Goal: Task Accomplishment & Management: Use online tool/utility

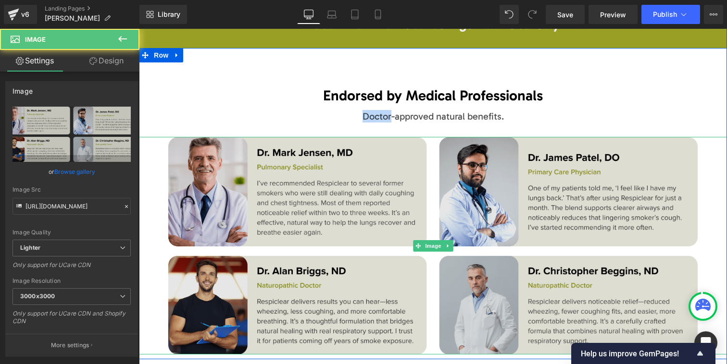
click at [421, 174] on img at bounding box center [432, 246] width 529 height 218
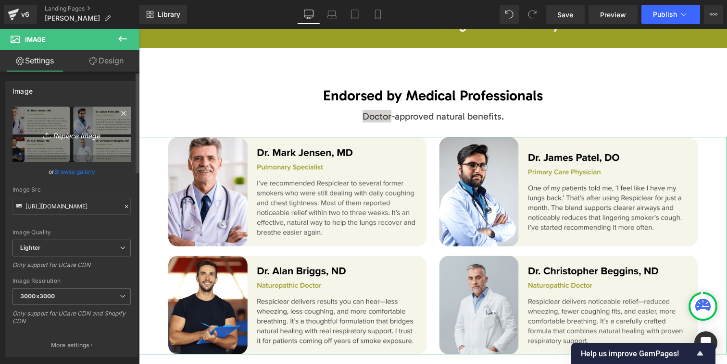
click at [67, 136] on icon "Replace Image" at bounding box center [71, 134] width 77 height 12
type input "C:\fakepath\RespiClear’s natural ingredients like mullein and [MEDICAL_DATA] ha…"
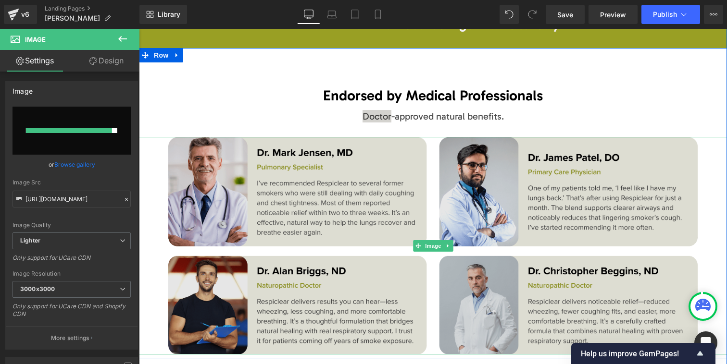
type input "[URL][DOMAIN_NAME]"
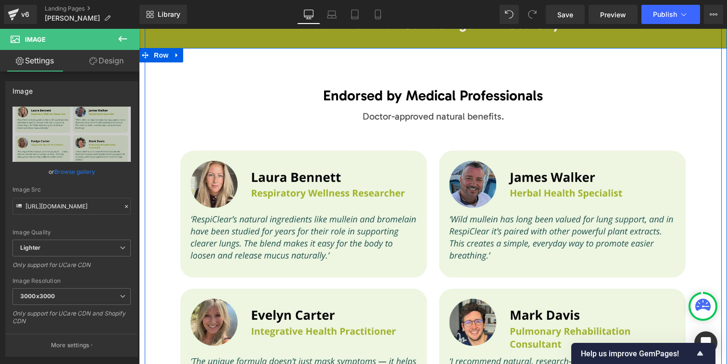
click at [181, 81] on div "Endorsed by Medical Professionals Text Block Doctor-approved natural benefits. …" at bounding box center [433, 246] width 588 height 368
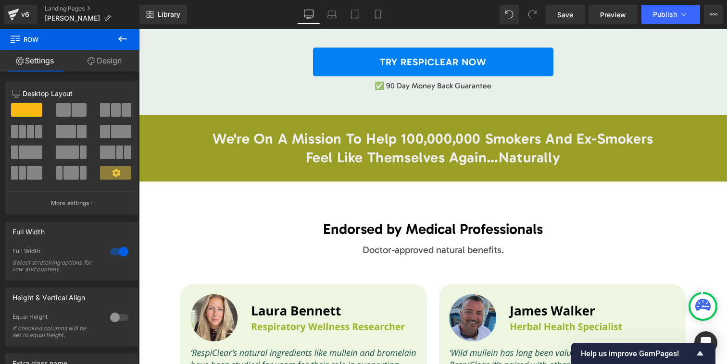
scroll to position [5273, 0]
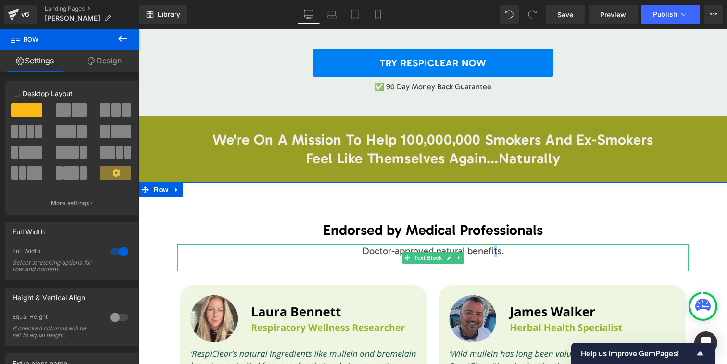
click at [494, 245] on span "Doctor-approved natural benefits." at bounding box center [432, 251] width 141 height 12
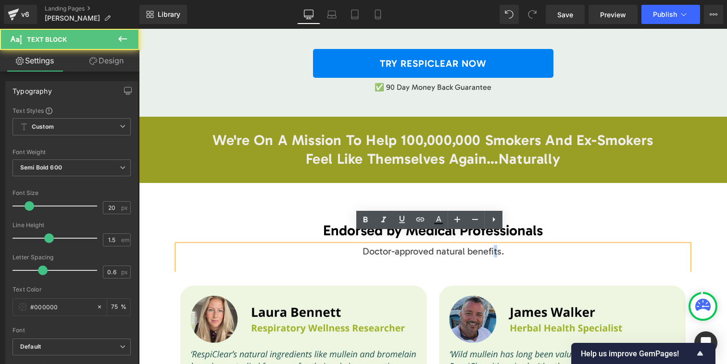
click at [518, 222] on p "Endorsed by Medical Professionals" at bounding box center [432, 231] width 415 height 19
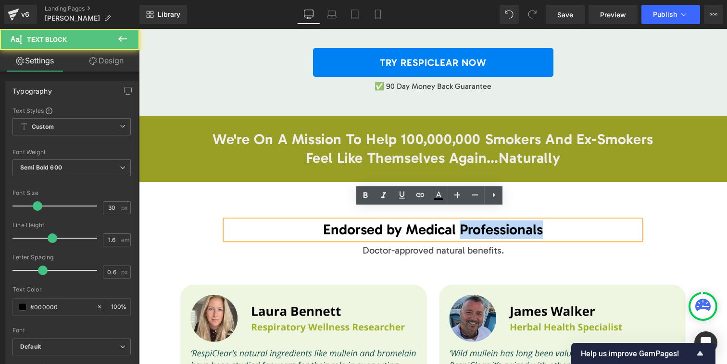
click at [518, 221] on p "Endorsed by Medical Professionals" at bounding box center [432, 230] width 415 height 19
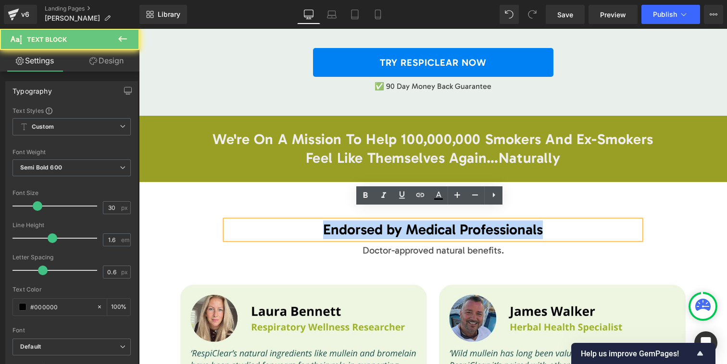
copy p "Endorsed by Medical Professionals"
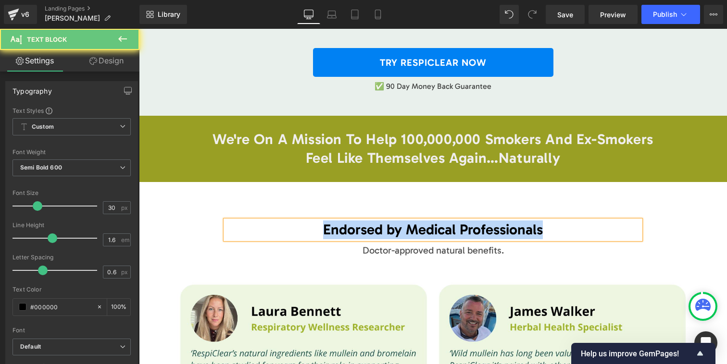
scroll to position [5272, 0]
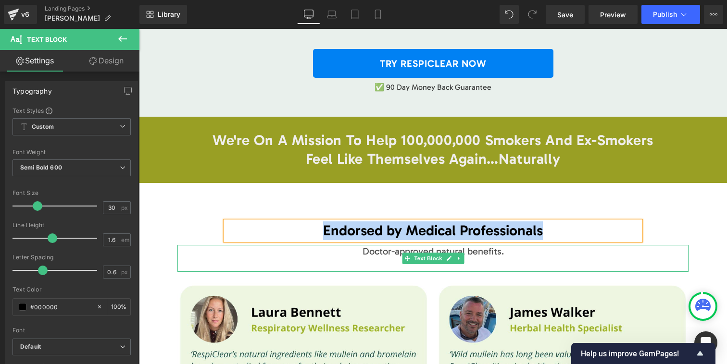
click at [432, 246] on span "Doctor-approved natural benefits." at bounding box center [432, 252] width 141 height 12
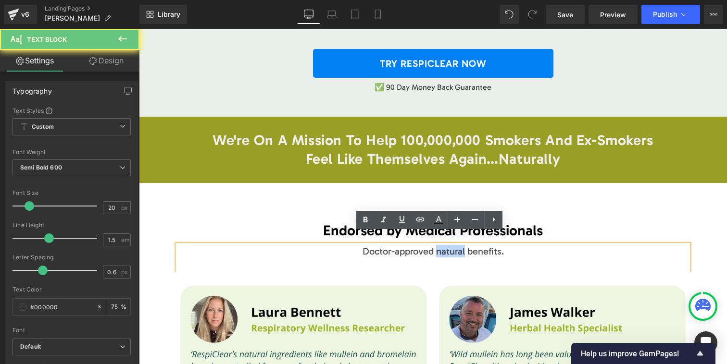
click at [432, 246] on span "Doctor-approved natural benefits." at bounding box center [432, 252] width 141 height 12
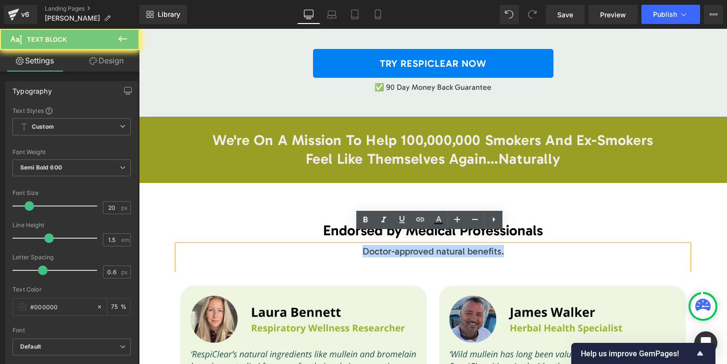
copy span "Doctor-approved natural benefits."
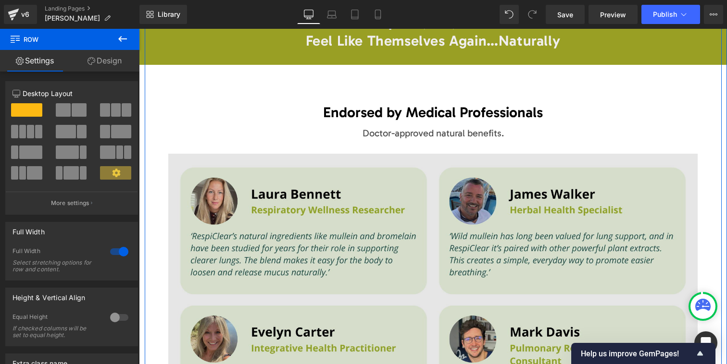
scroll to position [5390, 0]
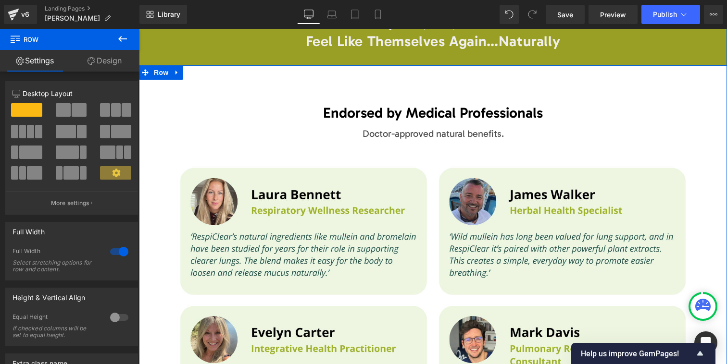
click at [383, 104] on p "Endorsed by Medical Professionals" at bounding box center [432, 113] width 415 height 19
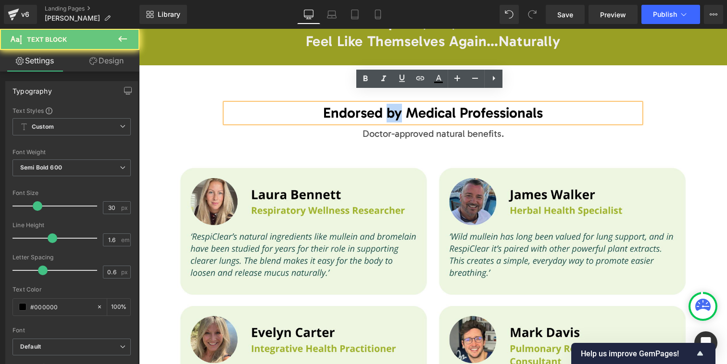
click at [383, 104] on p "Endorsed by Medical Professionals" at bounding box center [432, 113] width 415 height 19
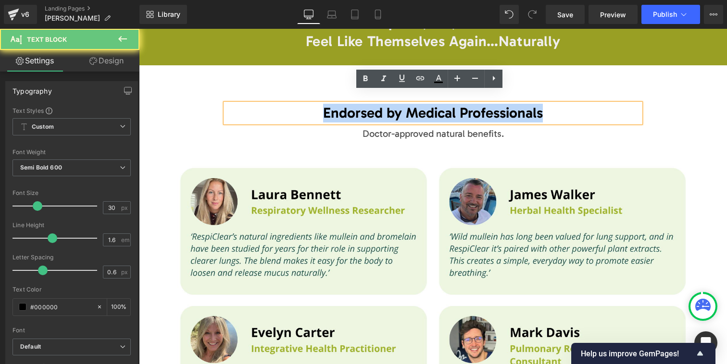
click at [383, 104] on p "Endorsed by Medical Professionals" at bounding box center [432, 113] width 415 height 19
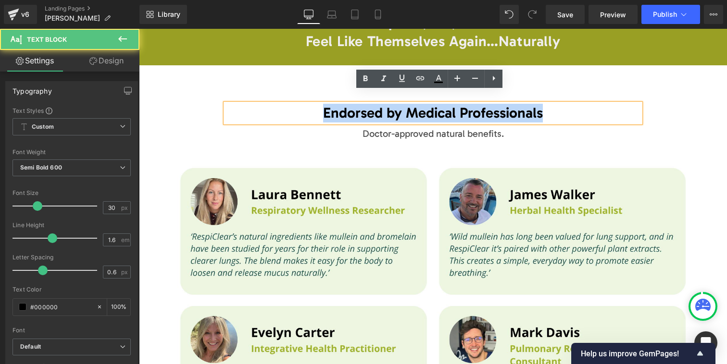
click at [434, 104] on p "Endorsed by Medical Professionals" at bounding box center [432, 113] width 415 height 19
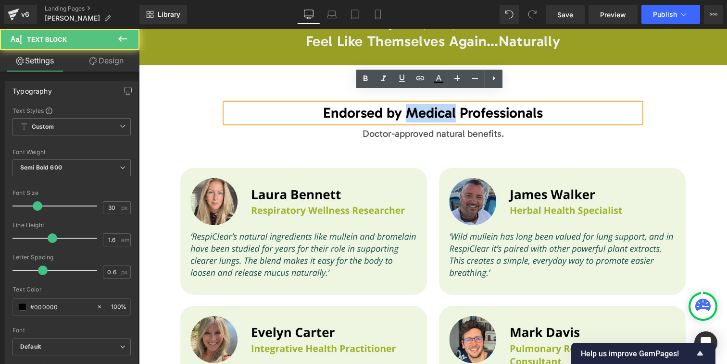
click at [434, 104] on p "Endorsed by Medical Professionals" at bounding box center [432, 113] width 415 height 19
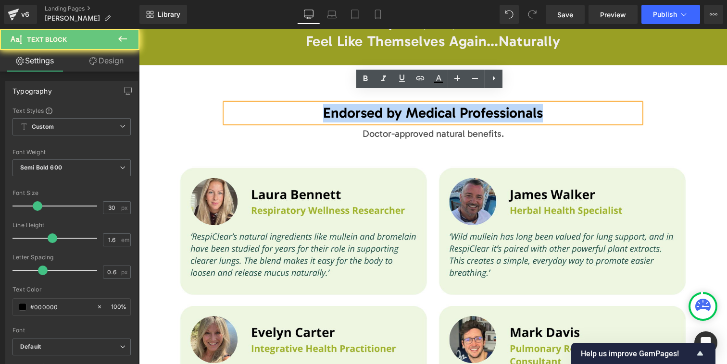
click at [434, 104] on p "Endorsed by Medical Professionals" at bounding box center [432, 113] width 415 height 19
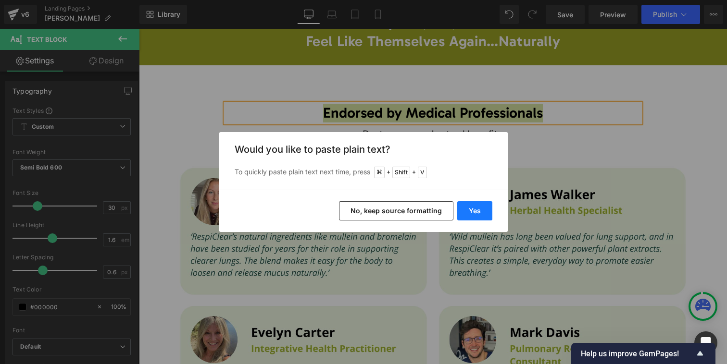
click at [463, 217] on button "Yes" at bounding box center [474, 210] width 35 height 19
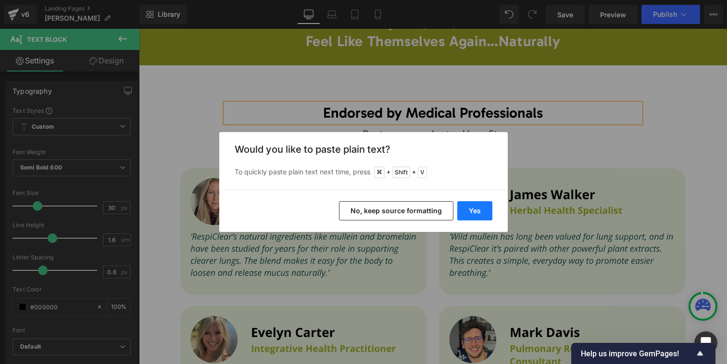
scroll to position [5409, 0]
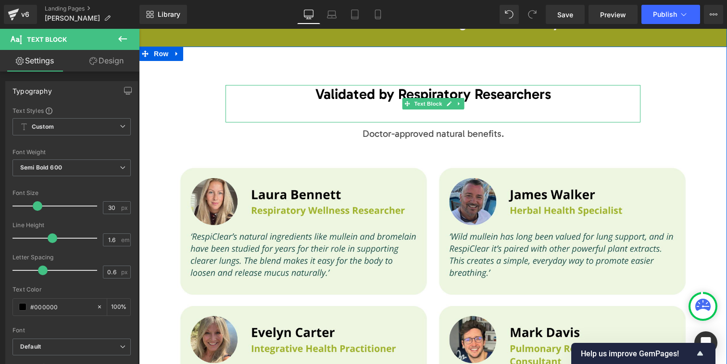
click at [435, 105] on p at bounding box center [432, 113] width 415 height 19
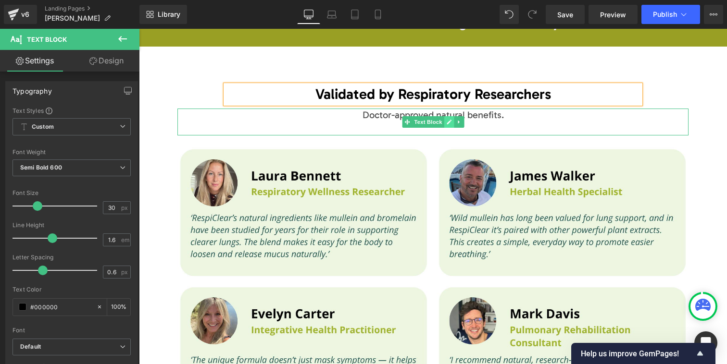
click at [446, 116] on link at bounding box center [449, 122] width 10 height 12
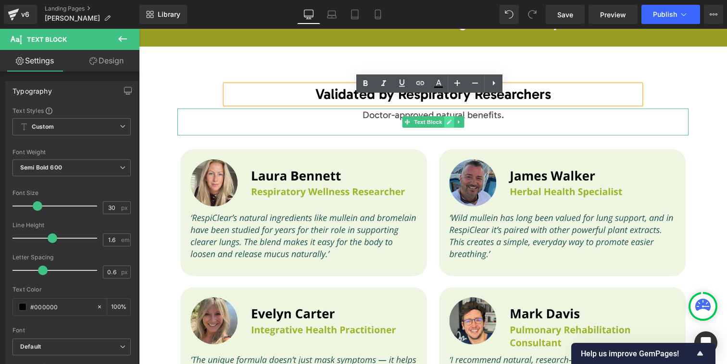
click at [446, 109] on span "Doctor-approved natural benefits." at bounding box center [432, 115] width 141 height 12
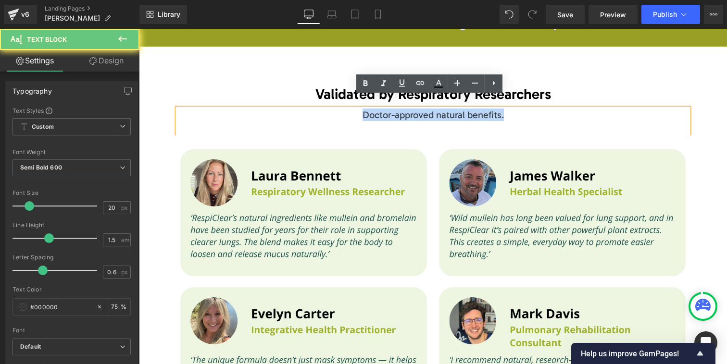
click at [446, 109] on span "Doctor-approved natural benefits." at bounding box center [432, 115] width 141 height 12
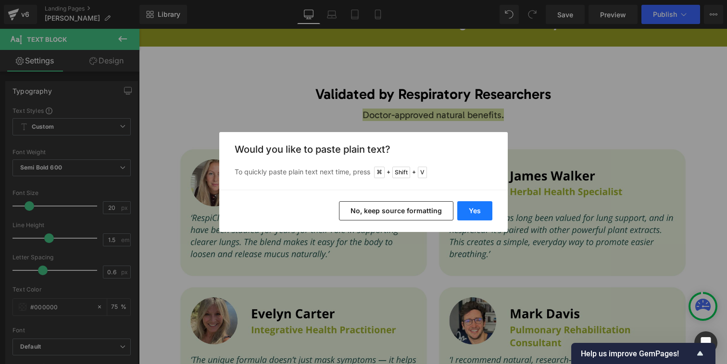
click at [474, 205] on button "Yes" at bounding box center [474, 210] width 35 height 19
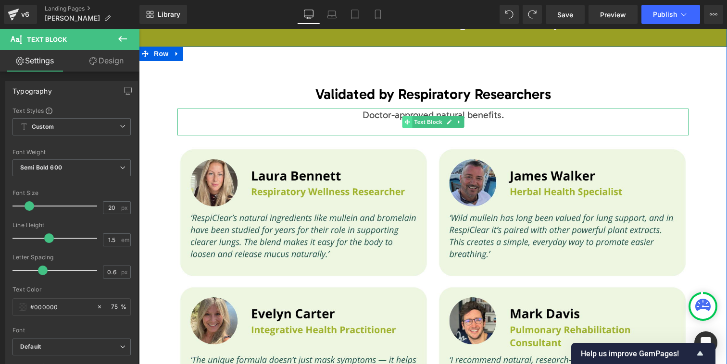
click at [402, 116] on span at bounding box center [407, 122] width 10 height 12
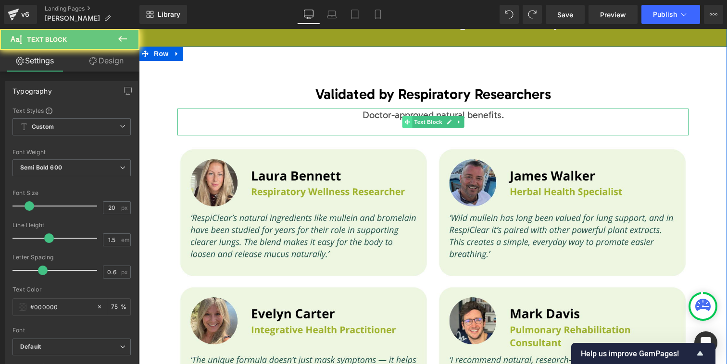
click at [402, 116] on span at bounding box center [407, 122] width 10 height 12
click at [374, 109] on span "Doctor-approved natural benefits." at bounding box center [432, 115] width 141 height 12
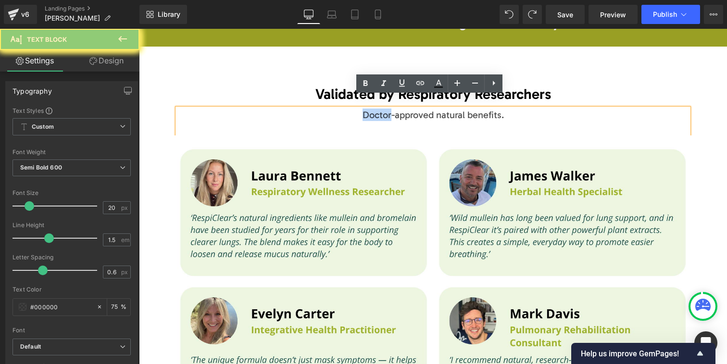
click at [374, 109] on span "Doctor-approved natural benefits." at bounding box center [432, 115] width 141 height 12
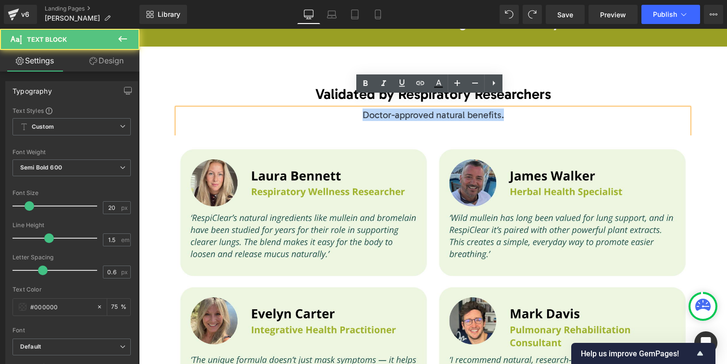
click at [437, 109] on span "Doctor-approved natural benefits." at bounding box center [432, 115] width 141 height 12
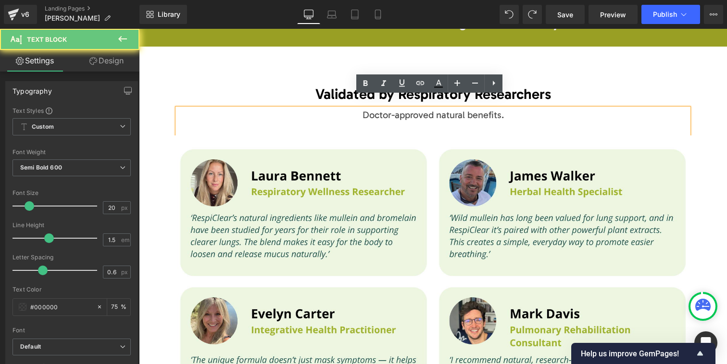
click at [437, 109] on span "Doctor-approved natural benefits." at bounding box center [432, 115] width 141 height 12
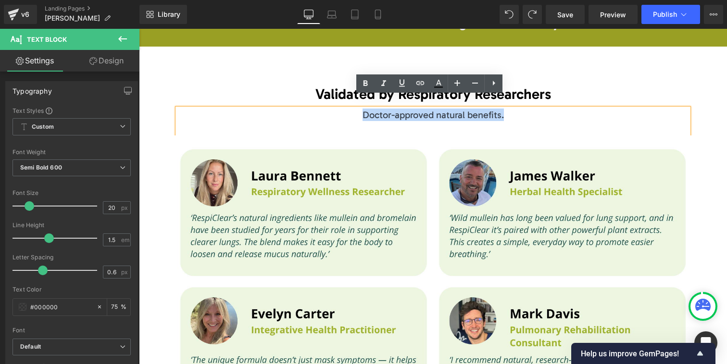
click at [437, 109] on span "Doctor-approved natural benefits." at bounding box center [432, 115] width 141 height 12
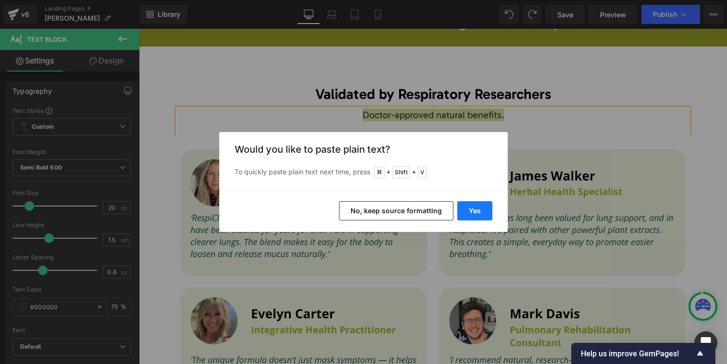
drag, startPoint x: 472, startPoint y: 202, endPoint x: 333, endPoint y: 174, distance: 142.3
click at [472, 202] on button "Yes" at bounding box center [474, 210] width 35 height 19
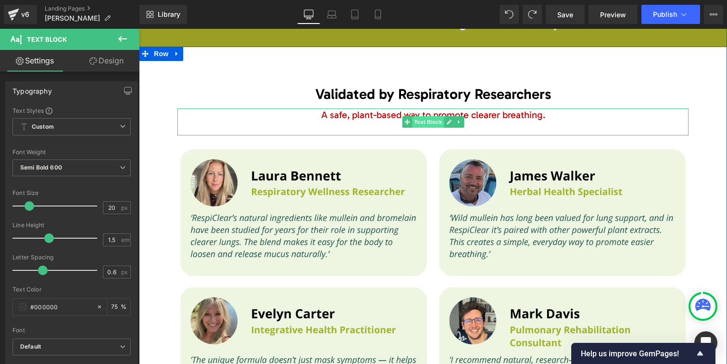
click at [417, 116] on span "Text Block" at bounding box center [428, 122] width 32 height 12
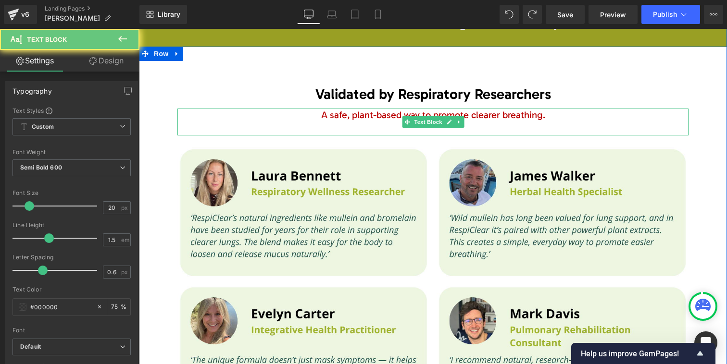
click at [399, 109] on span "A safe, plant-based way to promote clearer breathing." at bounding box center [433, 115] width 224 height 12
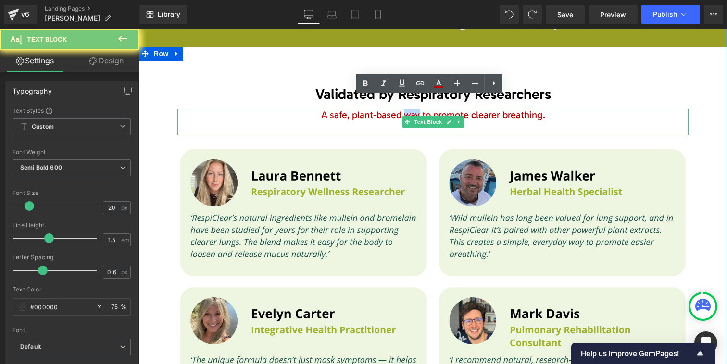
click at [399, 109] on span "A safe, plant-based way to promote clearer breathing." at bounding box center [433, 115] width 224 height 12
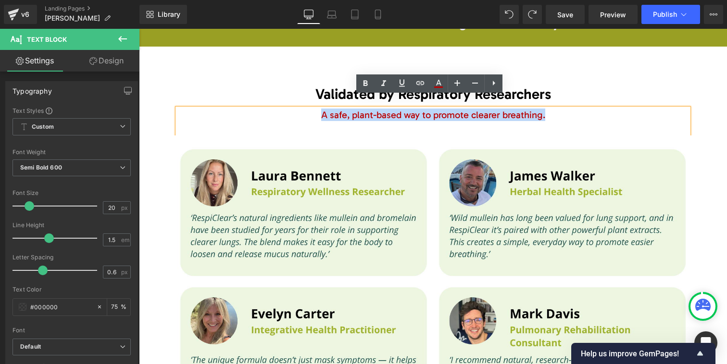
click at [399, 109] on span "A safe, plant-based way to promote clearer breathing." at bounding box center [433, 115] width 224 height 12
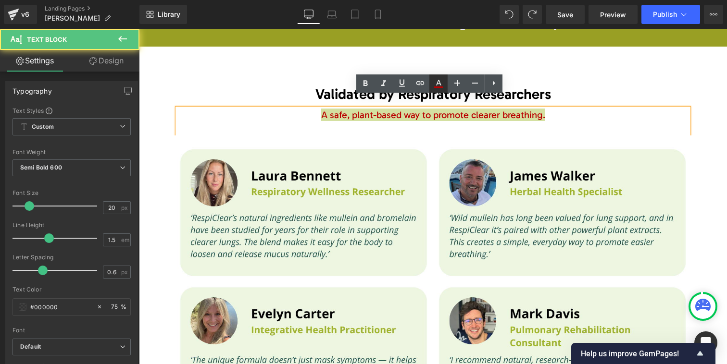
click at [436, 86] on icon at bounding box center [439, 84] width 12 height 12
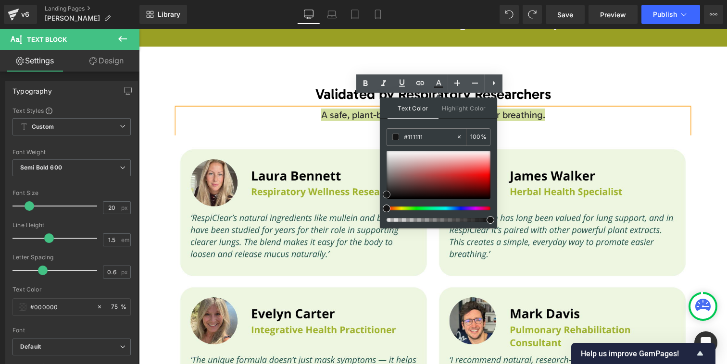
type input "#000000"
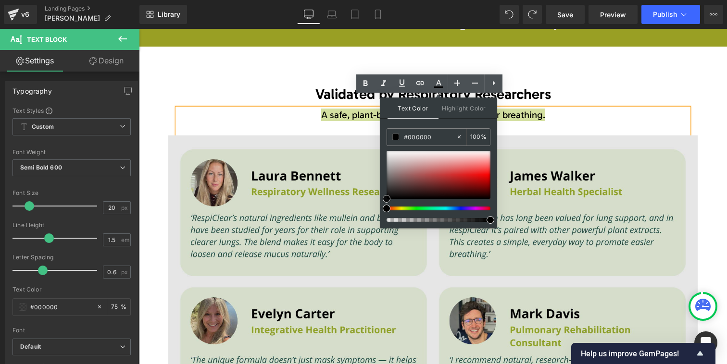
drag, startPoint x: 525, startPoint y: 220, endPoint x: 341, endPoint y: 171, distance: 191.1
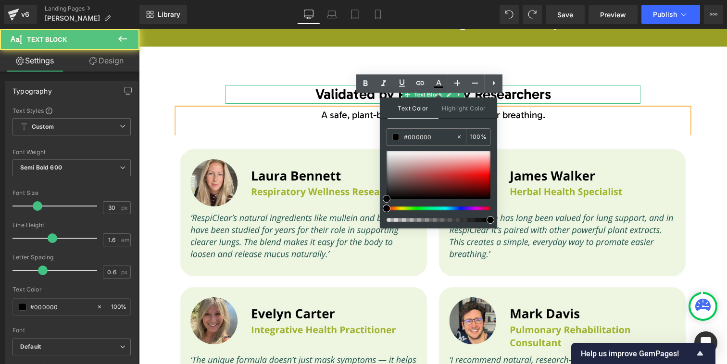
click at [260, 85] on p "Validated by Respiratory Researchers" at bounding box center [432, 94] width 415 height 19
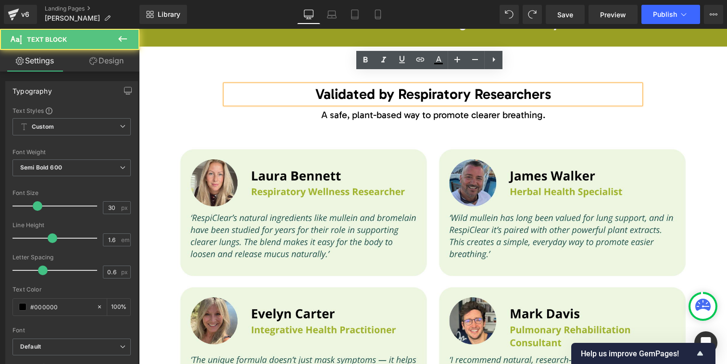
click at [216, 70] on div "Validated by Respiratory Researchers Text Block A safe, plant-based way to prom…" at bounding box center [433, 245] width 588 height 368
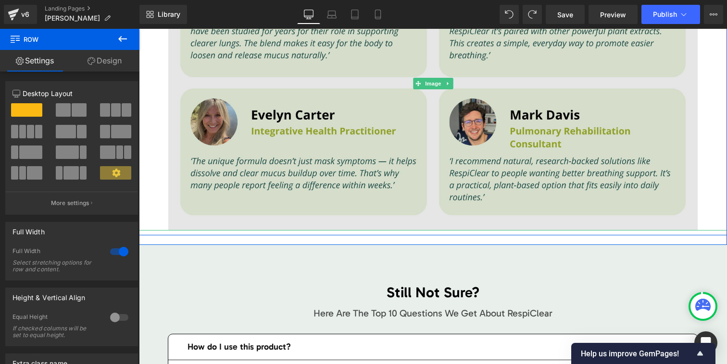
scroll to position [5630, 0]
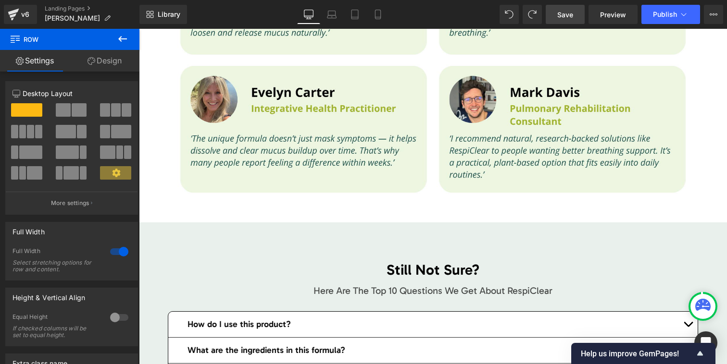
click at [562, 17] on span "Save" at bounding box center [565, 15] width 16 height 10
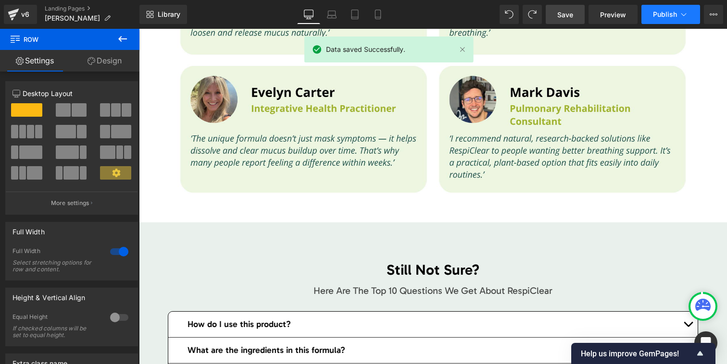
click at [662, 11] on span "Publish" at bounding box center [665, 15] width 24 height 8
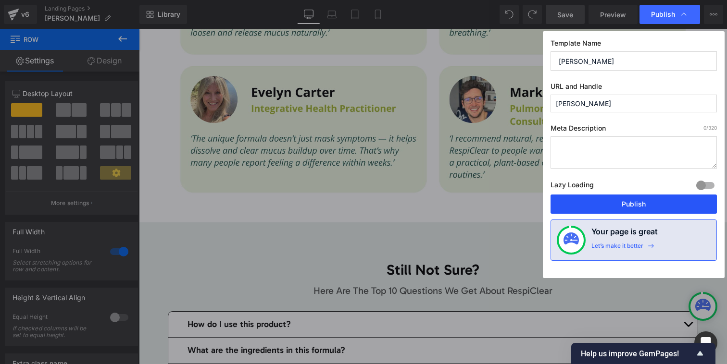
click at [631, 207] on button "Publish" at bounding box center [633, 204] width 166 height 19
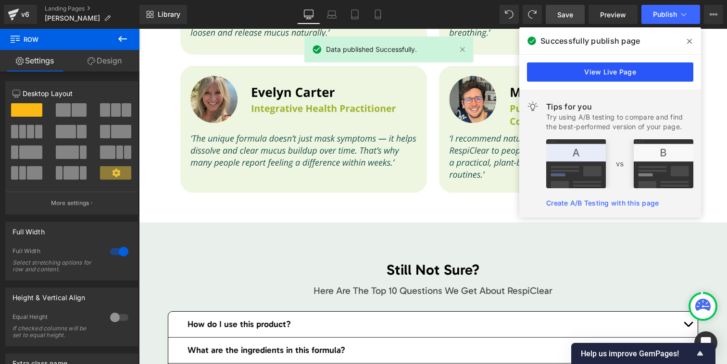
click at [585, 76] on link "View Live Page" at bounding box center [610, 71] width 166 height 19
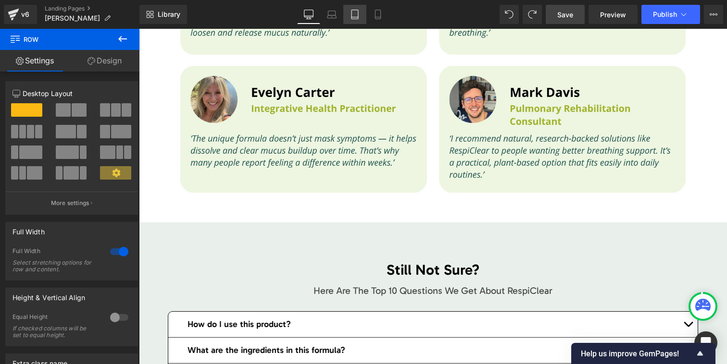
click at [353, 16] on icon at bounding box center [355, 15] width 10 height 10
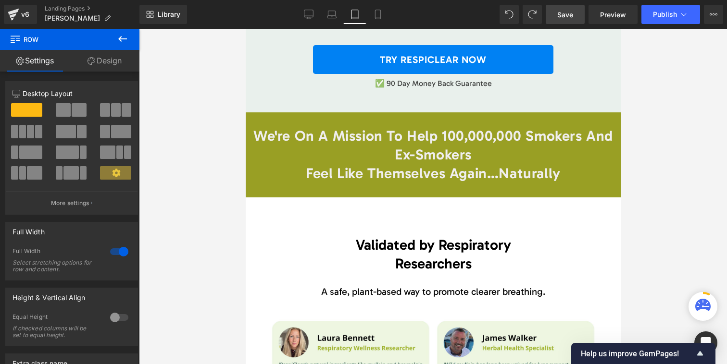
scroll to position [5270, 0]
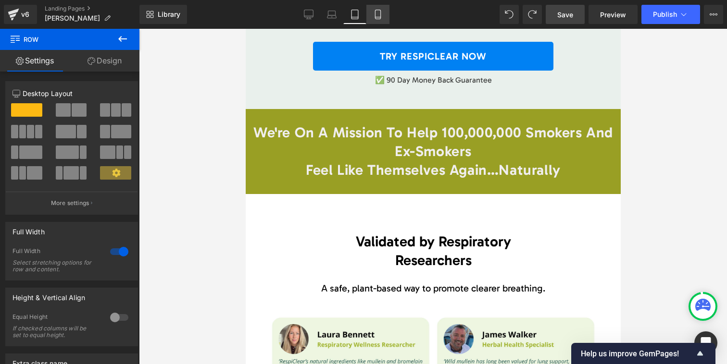
click at [380, 14] on icon at bounding box center [378, 15] width 10 height 10
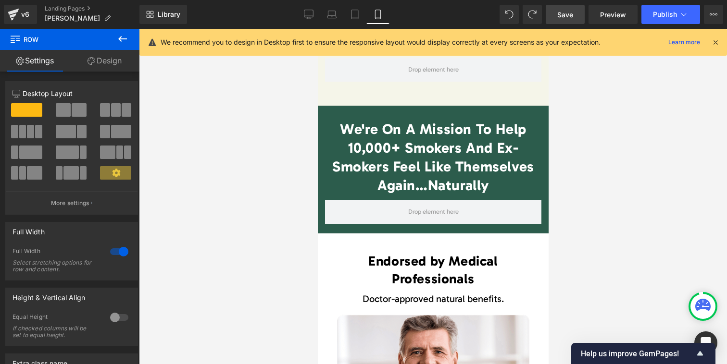
scroll to position [8982, 0]
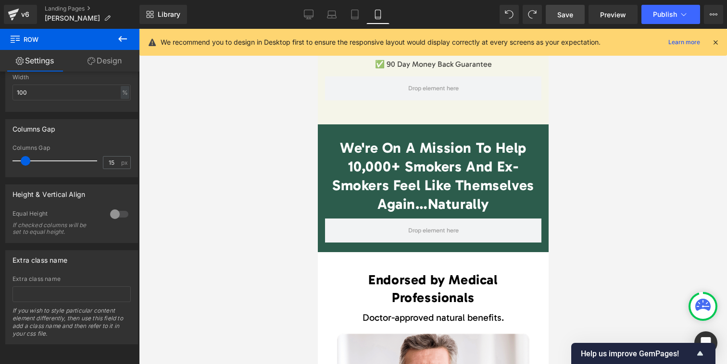
scroll to position [245, 0]
click at [93, 60] on icon at bounding box center [91, 61] width 8 height 8
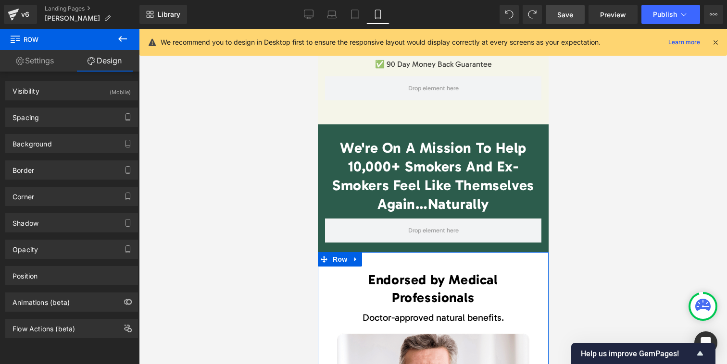
click at [44, 67] on link "Settings" at bounding box center [35, 61] width 70 height 22
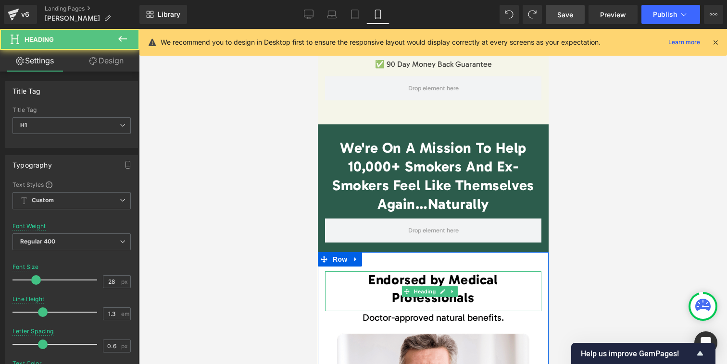
click at [425, 272] on span "Endorsed by Medical Professionals" at bounding box center [432, 288] width 129 height 33
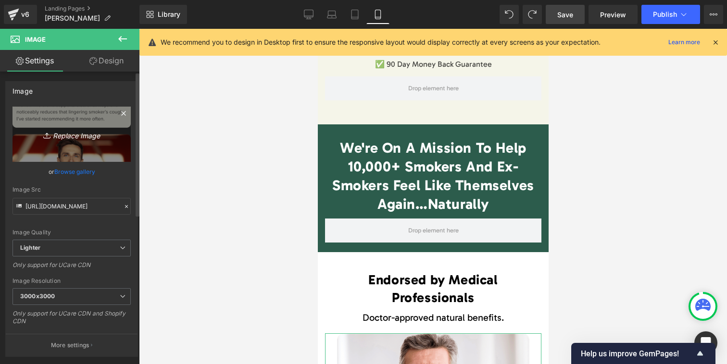
click at [76, 136] on icon "Replace Image" at bounding box center [71, 134] width 77 height 12
type input "C:\fakepath\RespiClear’s natural ingredients like mullein and [MEDICAL_DATA] ha…"
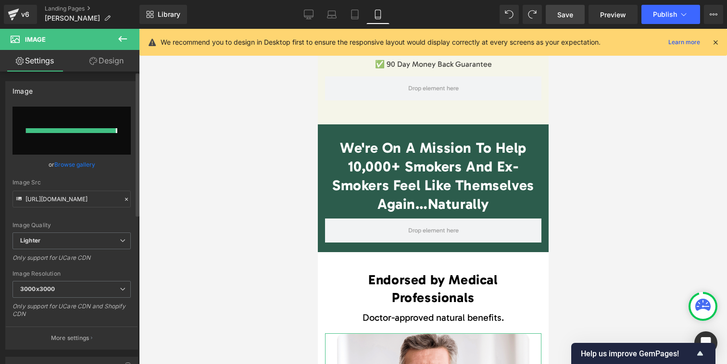
type input "[URL][DOMAIN_NAME]"
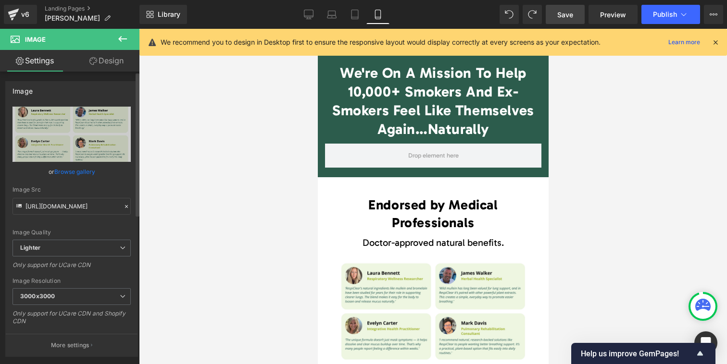
scroll to position [9060, 0]
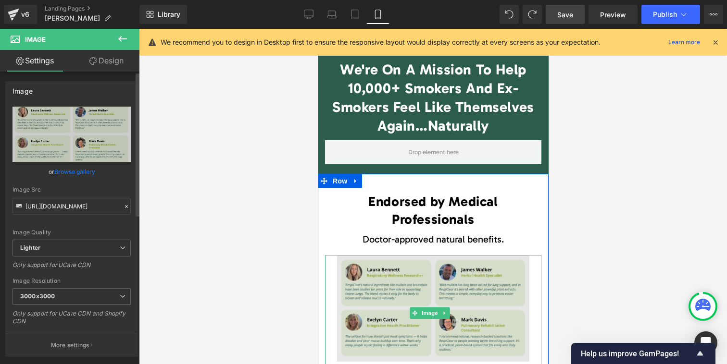
click at [382, 255] on img at bounding box center [432, 313] width 192 height 116
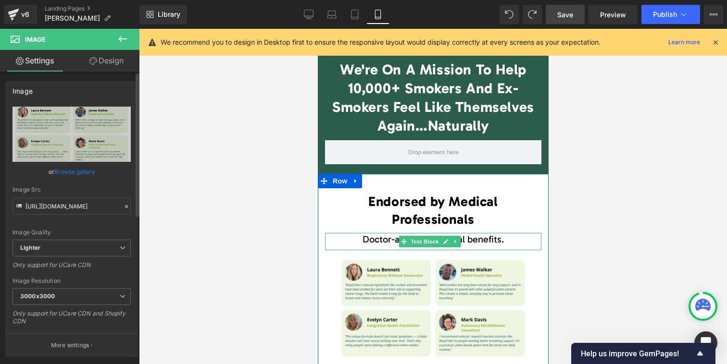
click at [420, 236] on span "Text Block" at bounding box center [424, 242] width 32 height 12
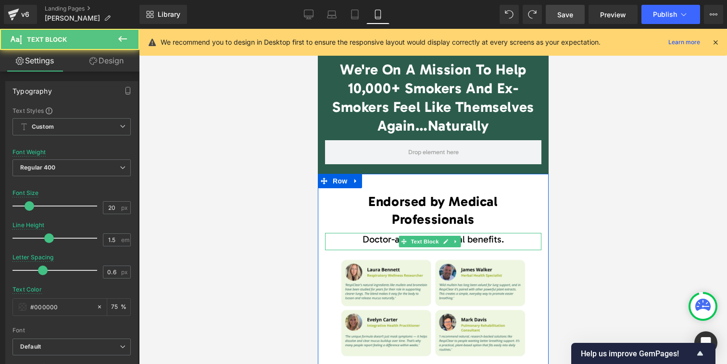
click at [387, 234] on span "Doctor-approved natural benefits." at bounding box center [432, 240] width 141 height 12
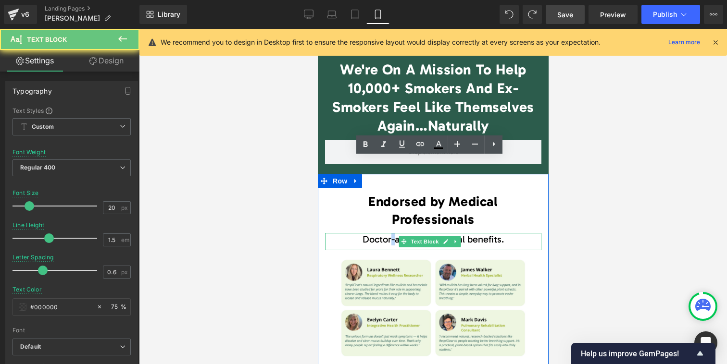
click at [387, 234] on span "Doctor-approved natural benefits." at bounding box center [432, 240] width 141 height 12
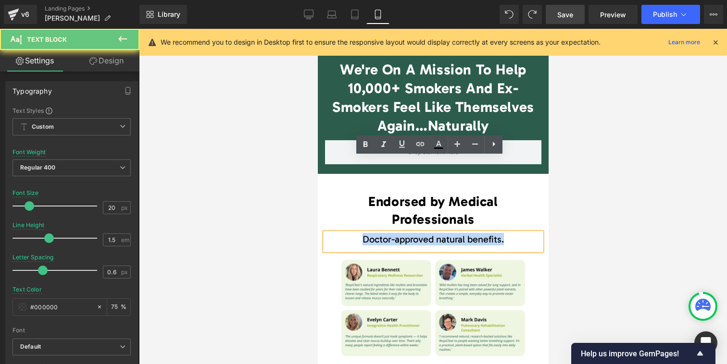
click at [387, 234] on span "Doctor-approved natural benefits." at bounding box center [432, 240] width 141 height 12
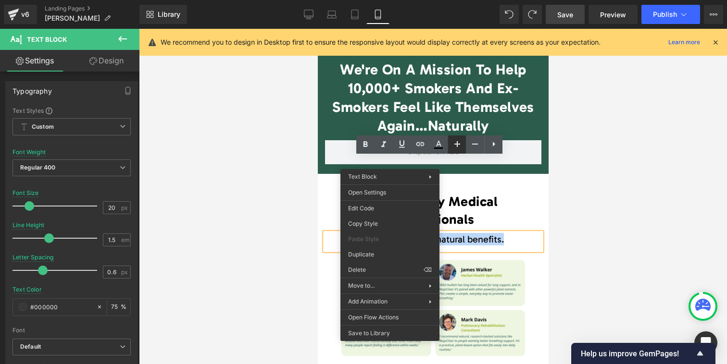
scroll to position [9058, 0]
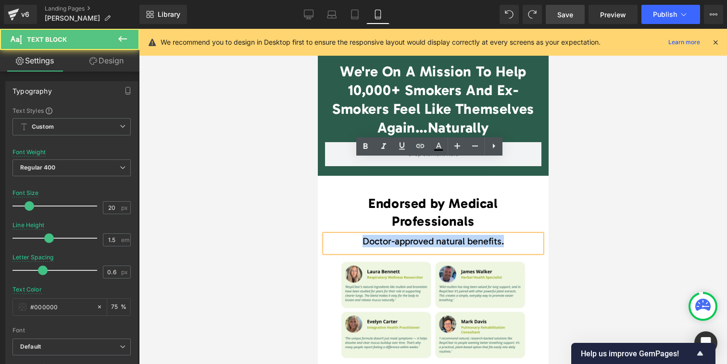
click at [444, 235] on span "Doctor-approved natural benefits." at bounding box center [432, 241] width 141 height 12
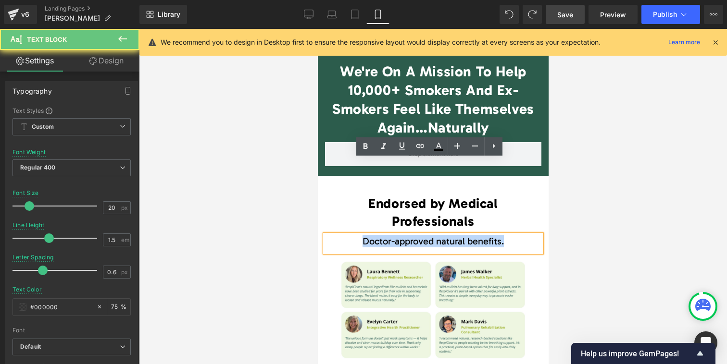
click at [444, 235] on span "Doctor-approved natural benefits." at bounding box center [432, 241] width 141 height 12
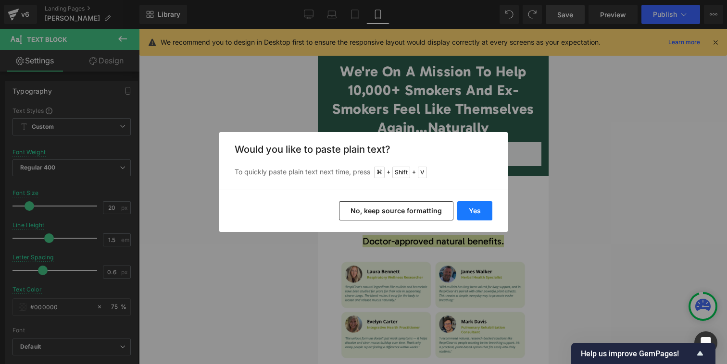
drag, startPoint x: 467, startPoint y: 214, endPoint x: 23, endPoint y: 166, distance: 446.7
click at [467, 214] on button "Yes" at bounding box center [474, 210] width 35 height 19
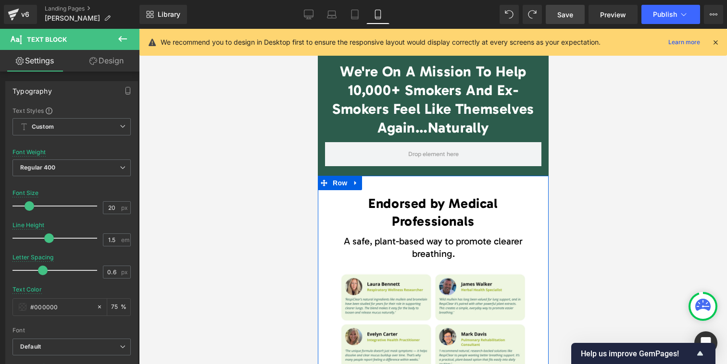
click at [440, 238] on link at bounding box center [445, 244] width 10 height 12
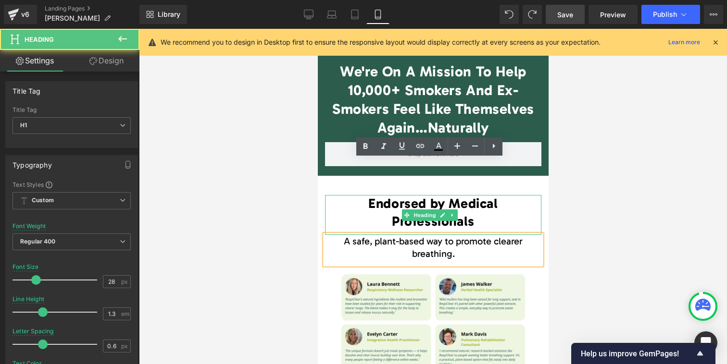
click at [416, 196] on span "Endorsed by Medical Professionals" at bounding box center [432, 212] width 129 height 33
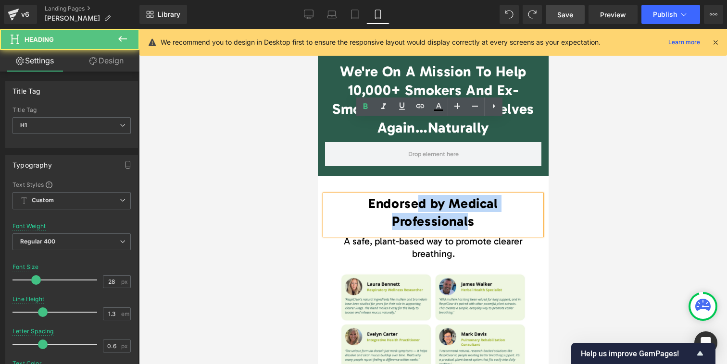
drag, startPoint x: 462, startPoint y: 144, endPoint x: 393, endPoint y: 143, distance: 69.7
click at [415, 196] on span "Endorsed by Medical Professionals" at bounding box center [432, 212] width 129 height 33
drag, startPoint x: 472, startPoint y: 147, endPoint x: 359, endPoint y: 129, distance: 115.4
click at [359, 195] on h1 "Endorsed by Medical Professionals" at bounding box center [432, 212] width 207 height 35
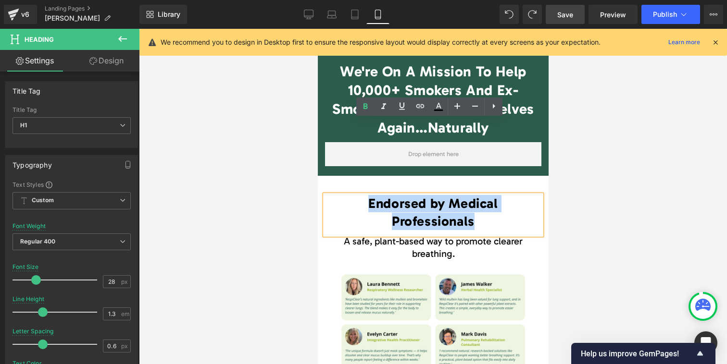
click at [406, 196] on span "Endorsed by Medical Professionals" at bounding box center [432, 212] width 129 height 33
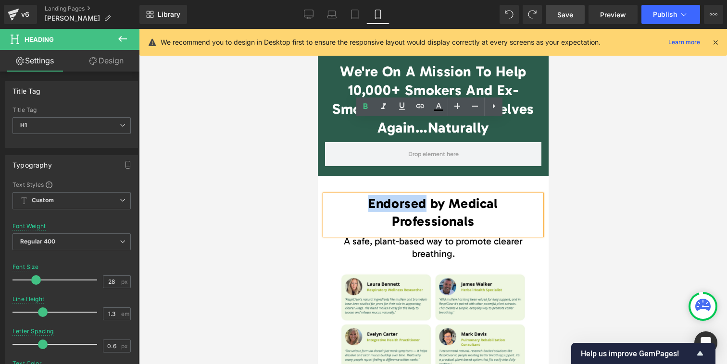
click at [406, 196] on span "Endorsed by Medical Professionals" at bounding box center [432, 212] width 129 height 33
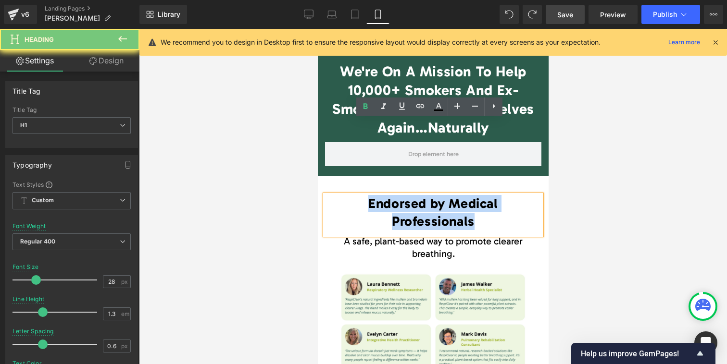
click at [406, 196] on span "Endorsed by Medical Professionals" at bounding box center [432, 212] width 129 height 33
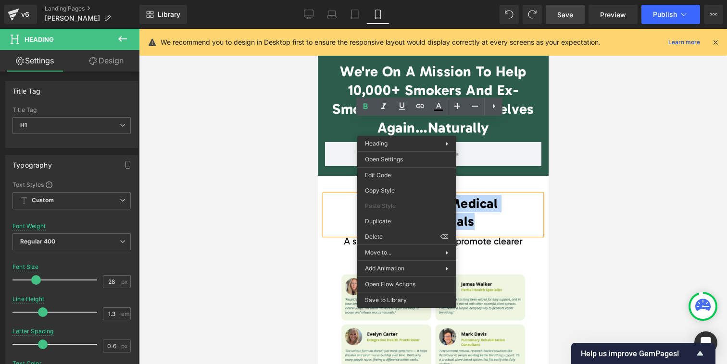
click at [486, 196] on span "Endorsed by Medical Professionals" at bounding box center [432, 212] width 129 height 33
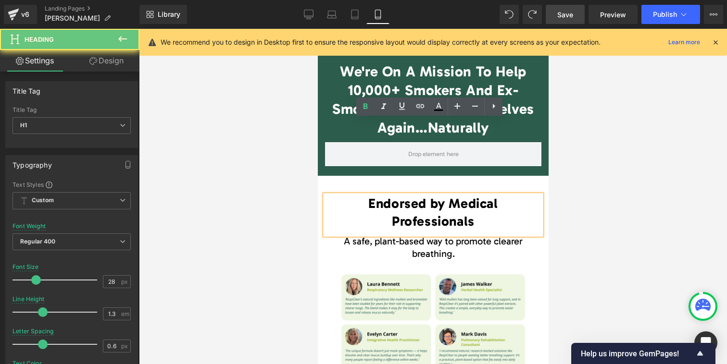
click at [486, 196] on span "Endorsed by Medical Professionals" at bounding box center [432, 212] width 129 height 33
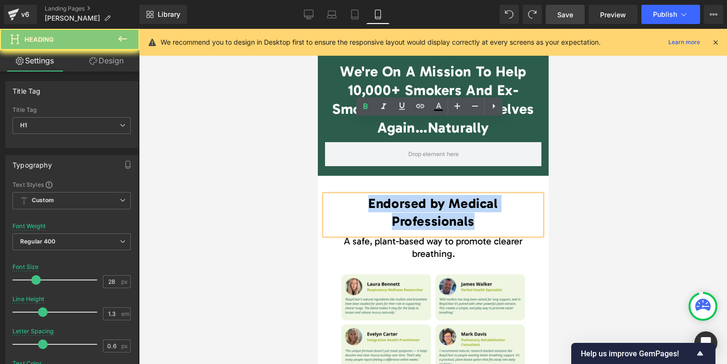
click at [486, 196] on span "Endorsed by Medical Professionals" at bounding box center [432, 212] width 129 height 33
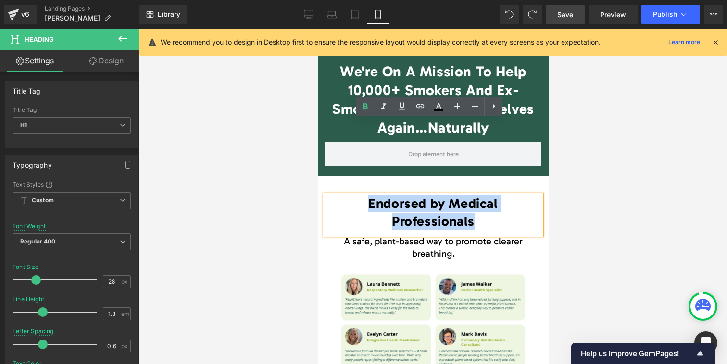
paste div
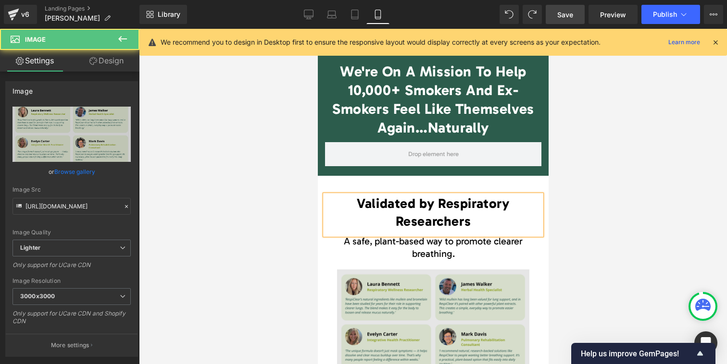
click at [486, 270] on img at bounding box center [432, 328] width 192 height 116
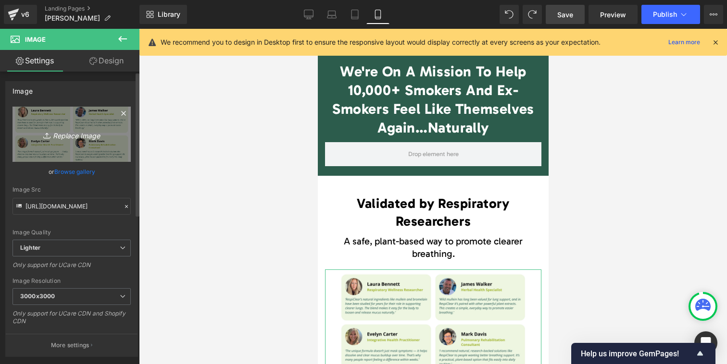
click at [45, 136] on icon at bounding box center [48, 136] width 10 height 10
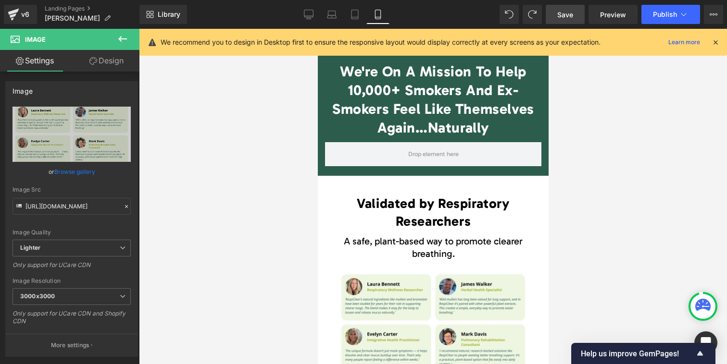
type input "C:\fakepath\RespiClear’s natural ingredients like mullein and [MEDICAL_DATA] ha…"
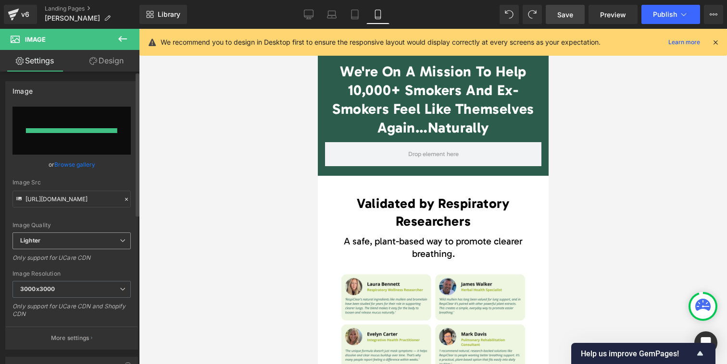
type input "[URL][DOMAIN_NAME]"
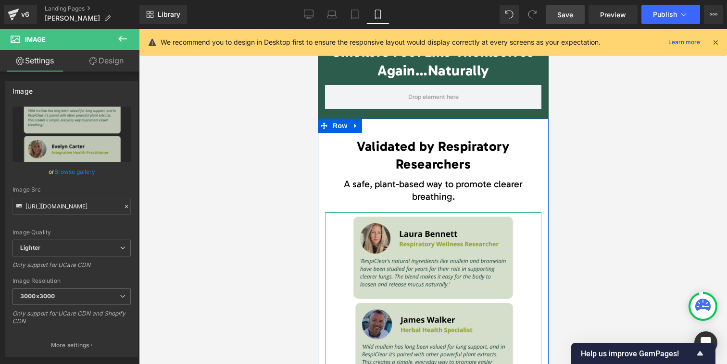
scroll to position [9111, 0]
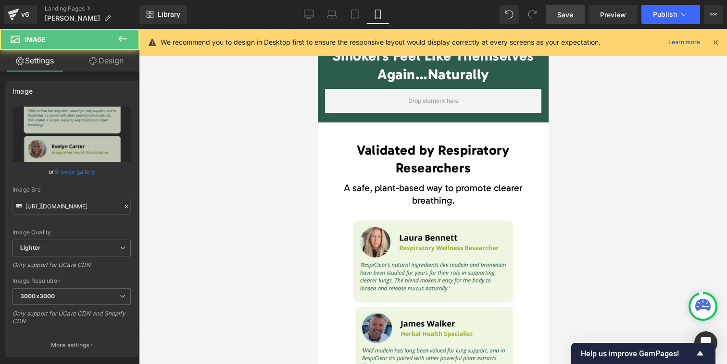
click at [205, 184] on div at bounding box center [433, 196] width 588 height 335
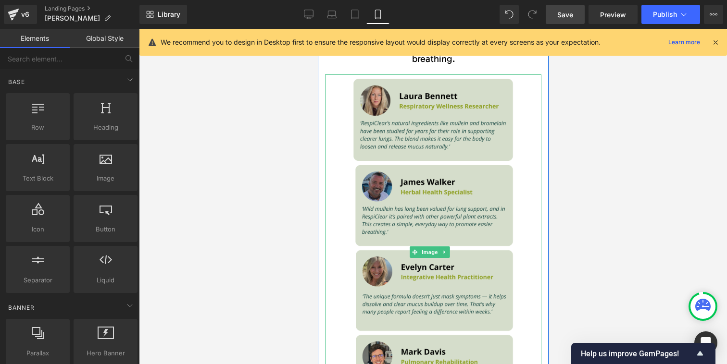
scroll to position [9313, 0]
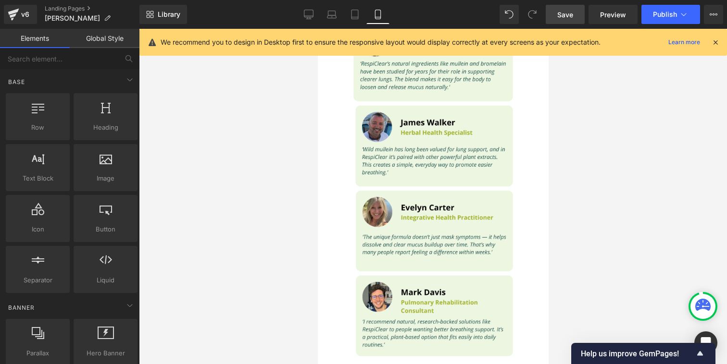
click at [561, 15] on span "Save" at bounding box center [565, 15] width 16 height 10
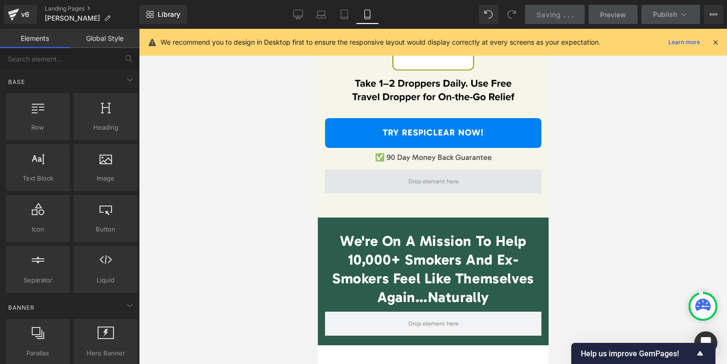
scroll to position [8877, 0]
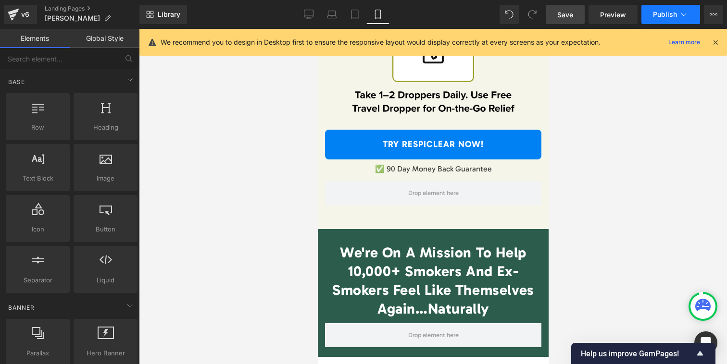
click at [654, 11] on span "Publish" at bounding box center [665, 15] width 24 height 8
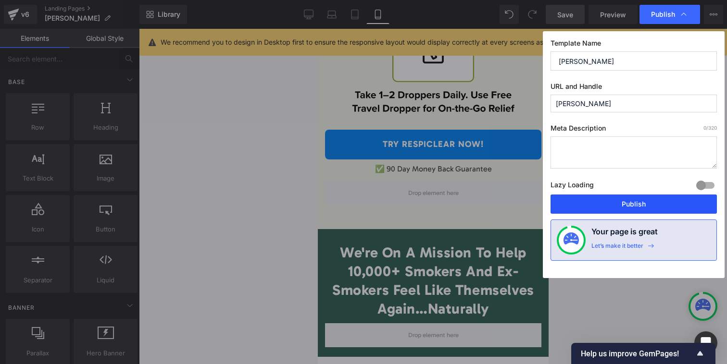
click at [649, 200] on button "Publish" at bounding box center [633, 204] width 166 height 19
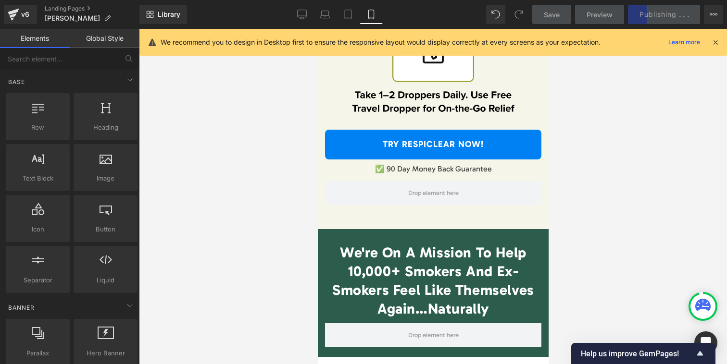
click at [306, 134] on div at bounding box center [433, 196] width 588 height 335
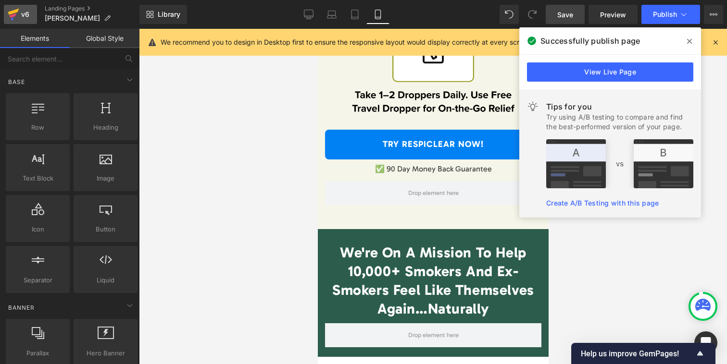
click at [20, 15] on div "v6" at bounding box center [25, 14] width 12 height 12
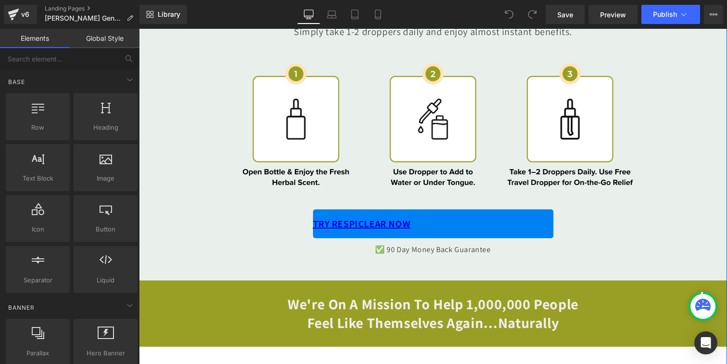
scroll to position [5369, 0]
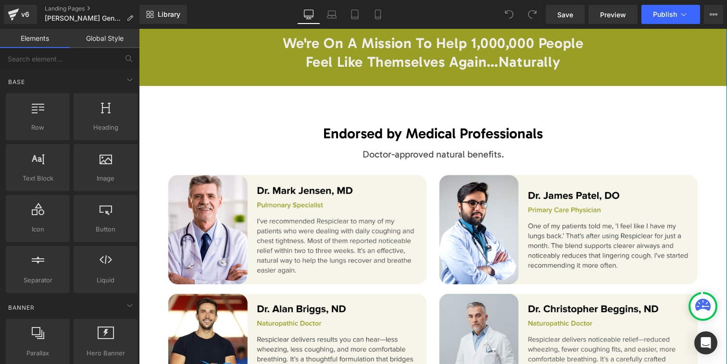
click at [379, 126] on p "Endorsed by Medical Professionals" at bounding box center [432, 133] width 415 height 19
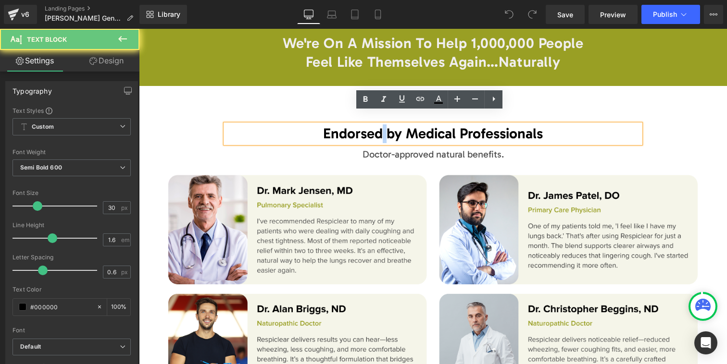
click at [379, 126] on p "Endorsed by Medical Professionals" at bounding box center [432, 133] width 415 height 19
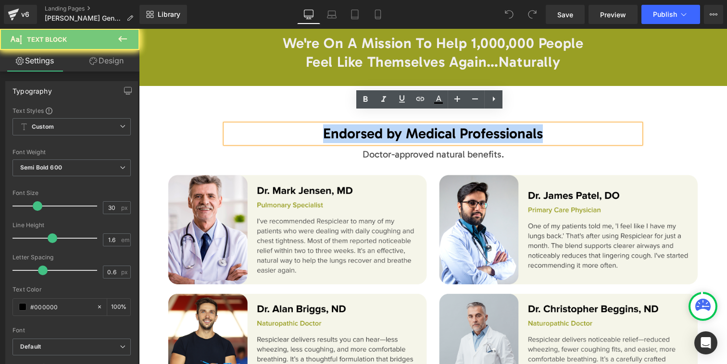
click at [379, 126] on p "Endorsed by Medical Professionals" at bounding box center [432, 133] width 415 height 19
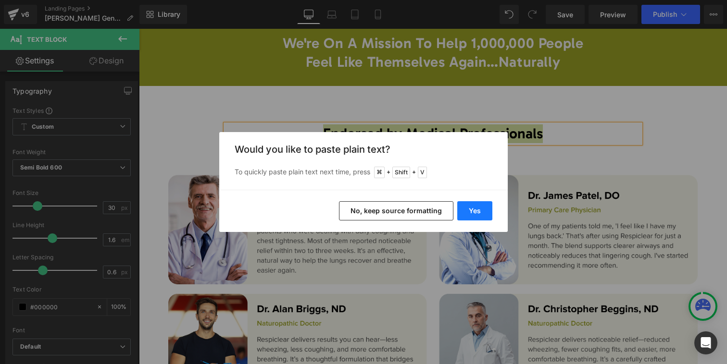
click at [489, 217] on button "Yes" at bounding box center [474, 210] width 35 height 19
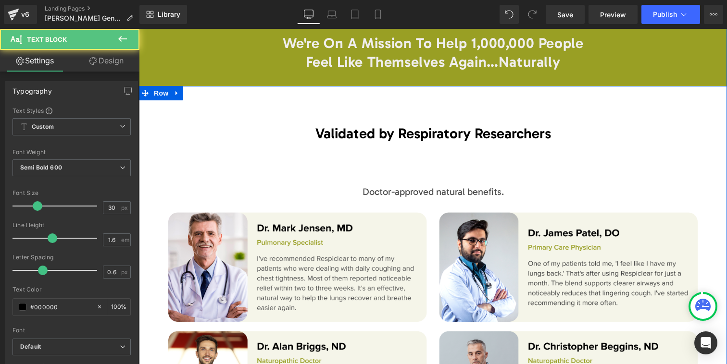
click at [392, 162] on p at bounding box center [432, 171] width 415 height 19
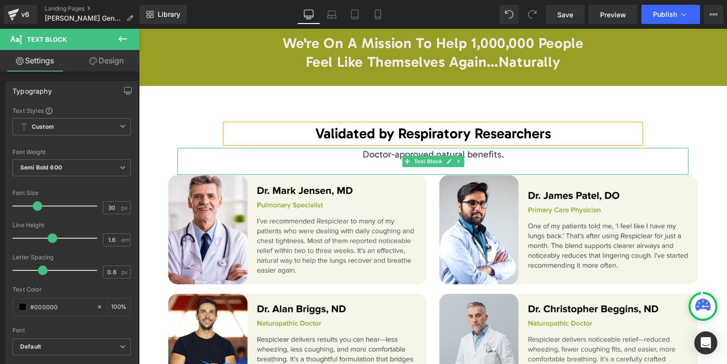
click at [386, 149] on span "Doctor-approved natural benefits." at bounding box center [432, 155] width 141 height 12
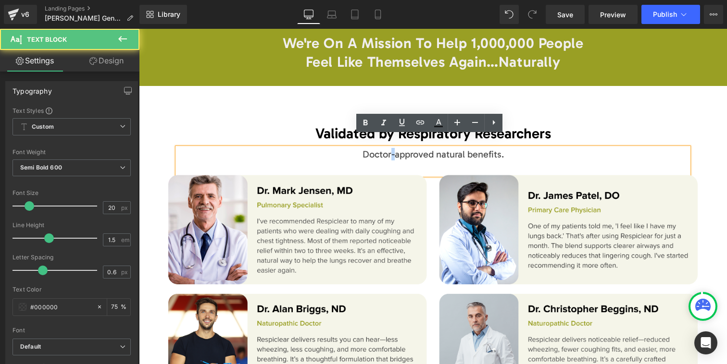
click at [386, 149] on span "Doctor-approved natural benefits." at bounding box center [432, 155] width 141 height 12
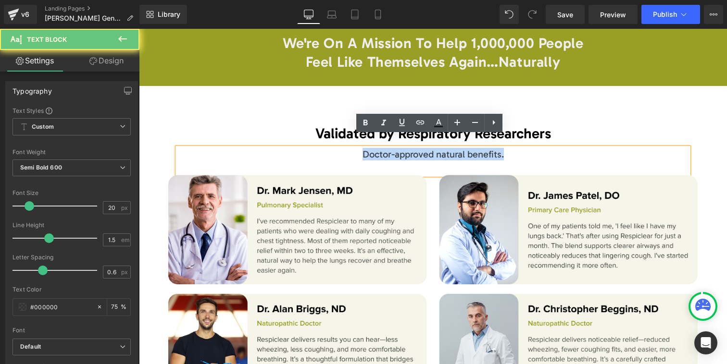
click at [386, 149] on span "Doctor-approved natural benefits." at bounding box center [432, 155] width 141 height 12
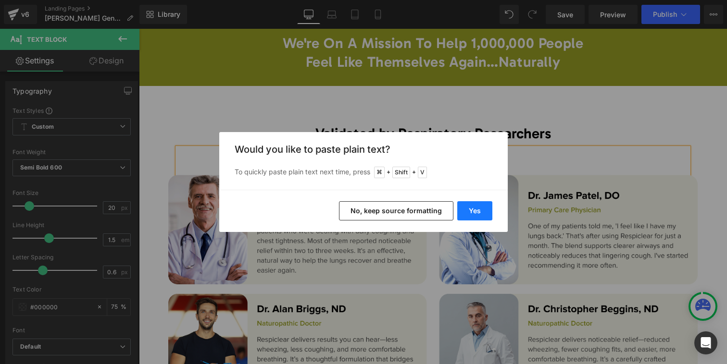
click at [490, 219] on button "Yes" at bounding box center [474, 210] width 35 height 19
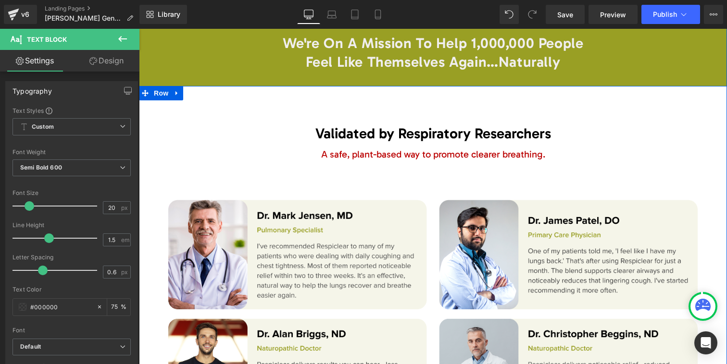
click at [398, 136] on div "Validated by Respiratory Researchers Text Block A safe, plant-based way to prom…" at bounding box center [433, 258] width 588 height 317
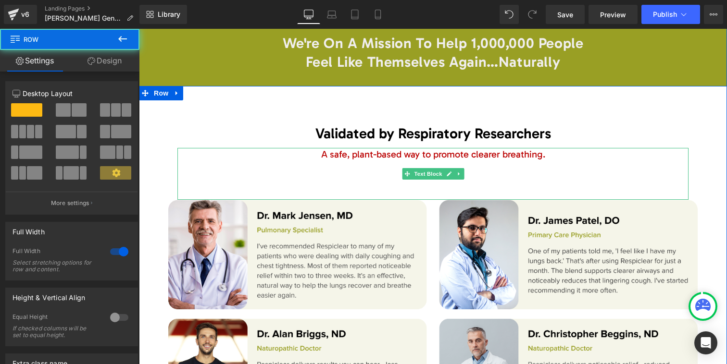
click at [398, 149] on span "A safe, plant-based way to promote clearer breathing." at bounding box center [433, 155] width 224 height 12
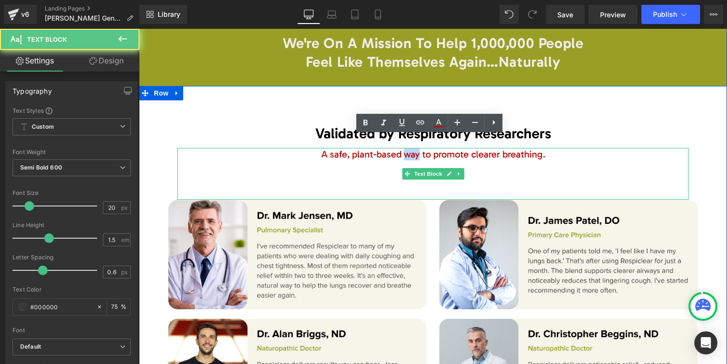
click at [398, 149] on span "A safe, plant-based way to promote clearer breathing." at bounding box center [433, 155] width 224 height 12
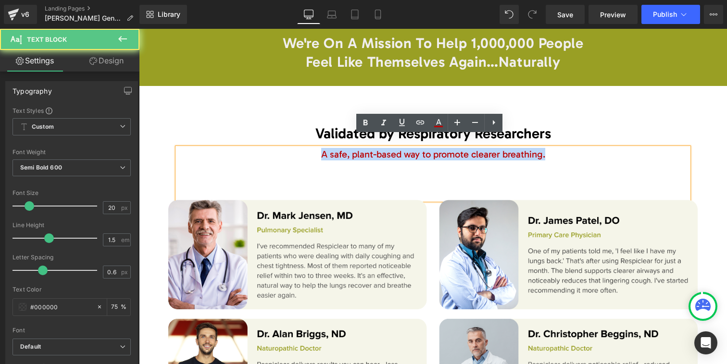
click at [398, 149] on span "A safe, plant-based way to promote clearer breathing." at bounding box center [433, 155] width 224 height 12
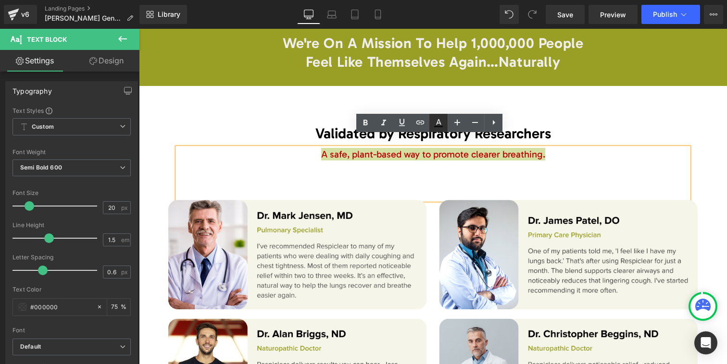
click at [441, 123] on icon at bounding box center [439, 123] width 12 height 12
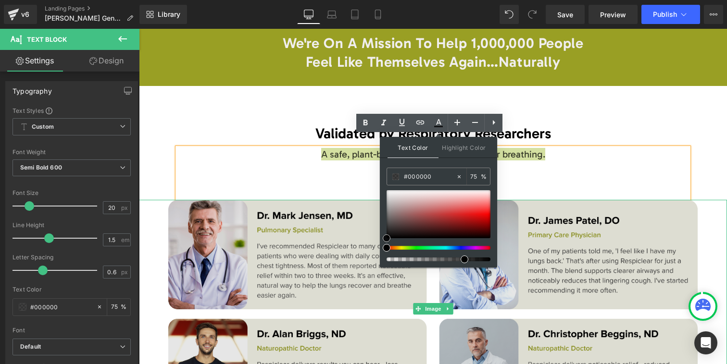
drag, startPoint x: 530, startPoint y: 257, endPoint x: 377, endPoint y: 253, distance: 152.9
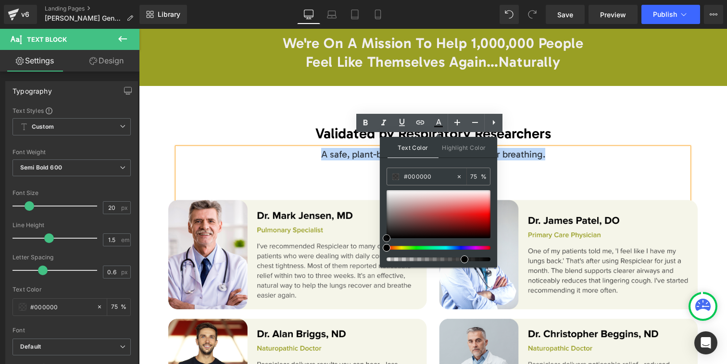
drag, startPoint x: 328, startPoint y: 159, endPoint x: 359, endPoint y: 170, distance: 33.6
click at [328, 161] on p at bounding box center [432, 167] width 511 height 12
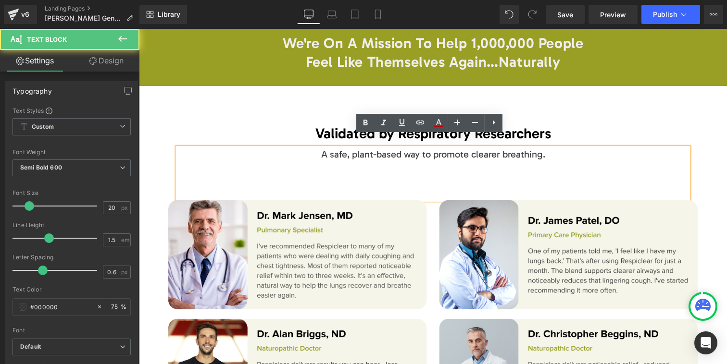
click at [418, 180] on div "A safe, plant-based way to promote clearer breathing." at bounding box center [432, 174] width 511 height 52
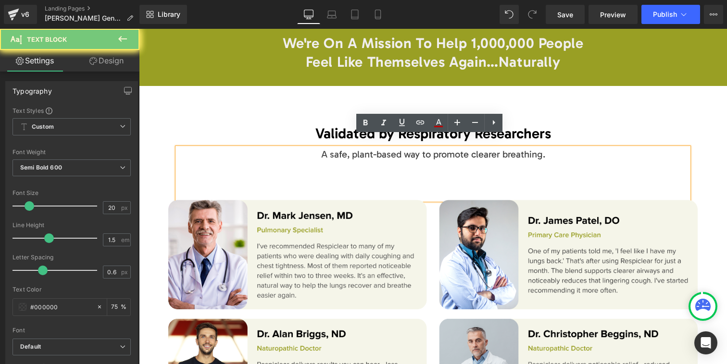
click at [424, 183] on div "A safe, plant-based way to promote clearer breathing." at bounding box center [432, 174] width 511 height 52
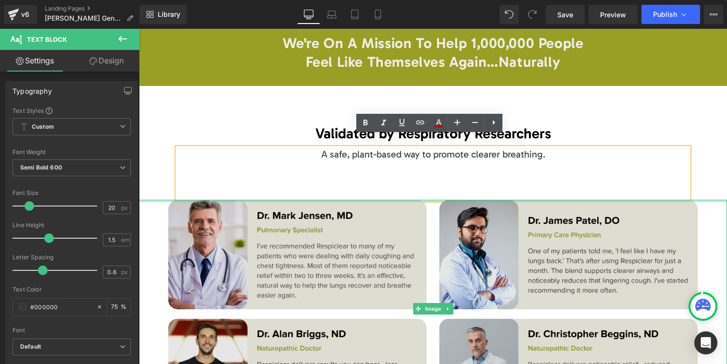
click at [435, 200] on div at bounding box center [433, 201] width 588 height 2
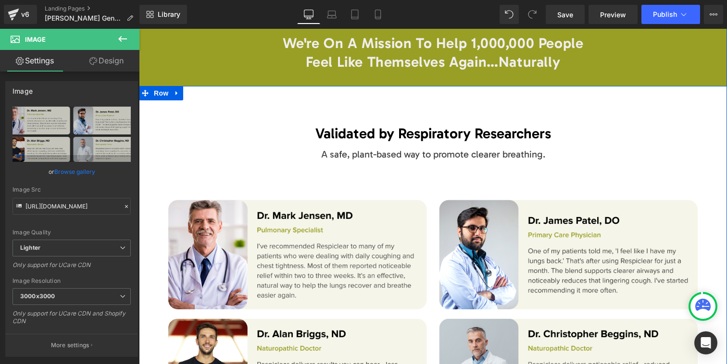
click at [433, 181] on div "A safe, plant-based way to promote clearer breathing." at bounding box center [432, 174] width 511 height 52
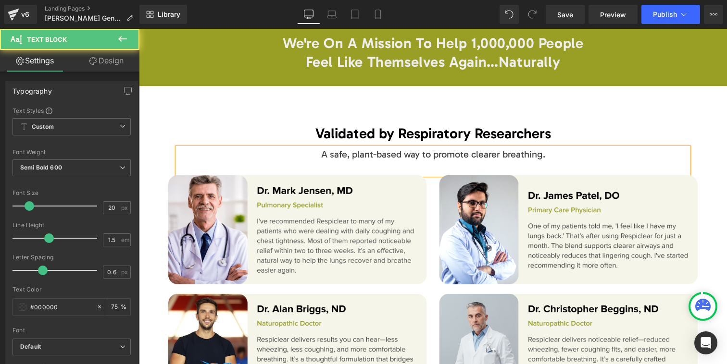
click at [430, 154] on div "A safe, plant-based way to promote clearer breathing." at bounding box center [432, 161] width 511 height 27
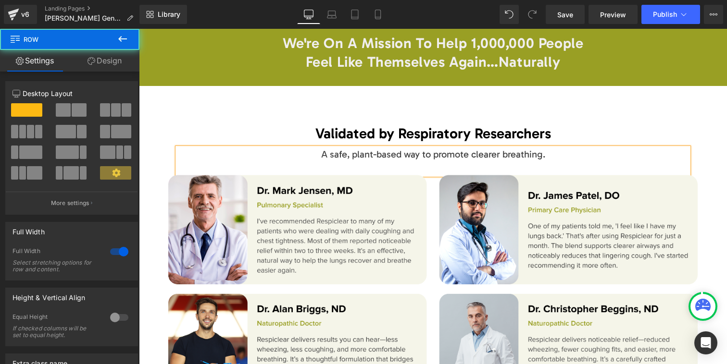
click at [301, 100] on div "Validated by Respiratory Researchers Text Block A safe, plant-based way to prom…" at bounding box center [433, 246] width 588 height 292
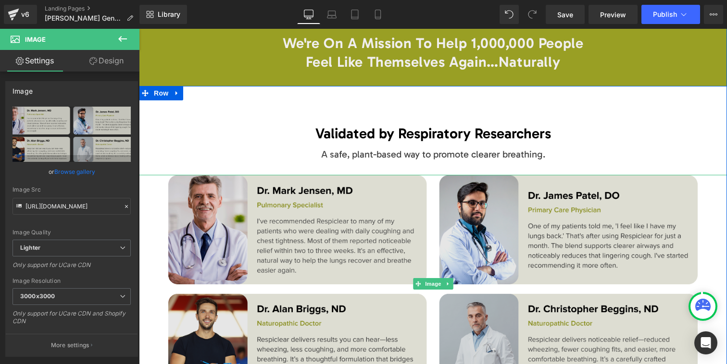
click at [240, 201] on img at bounding box center [432, 284] width 529 height 218
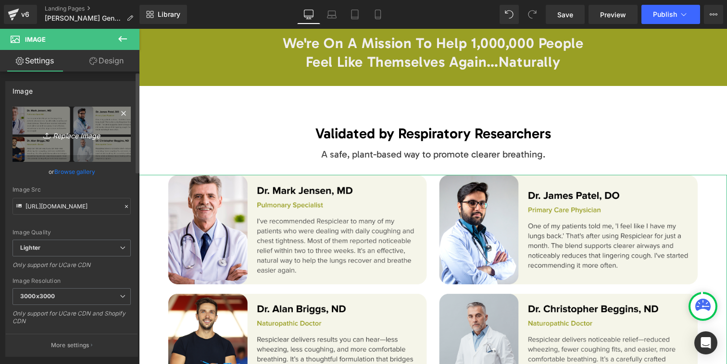
click at [70, 136] on icon "Replace Image" at bounding box center [71, 134] width 77 height 12
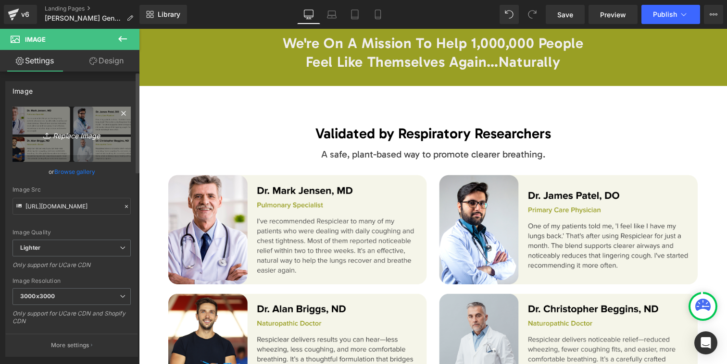
type input "C:\fakepath\RespiClear’s natural ingredients like mullein and [MEDICAL_DATA] ha…"
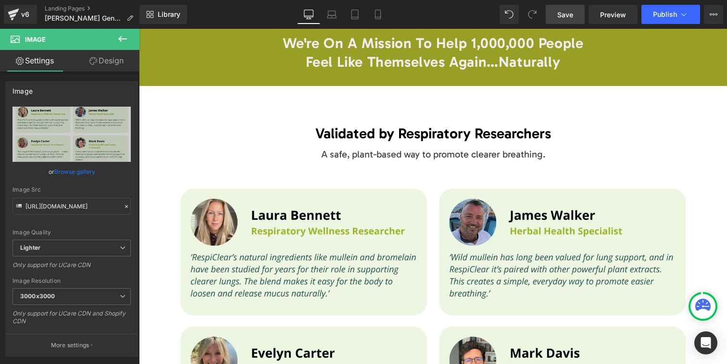
click at [568, 13] on span "Save" at bounding box center [565, 15] width 16 height 10
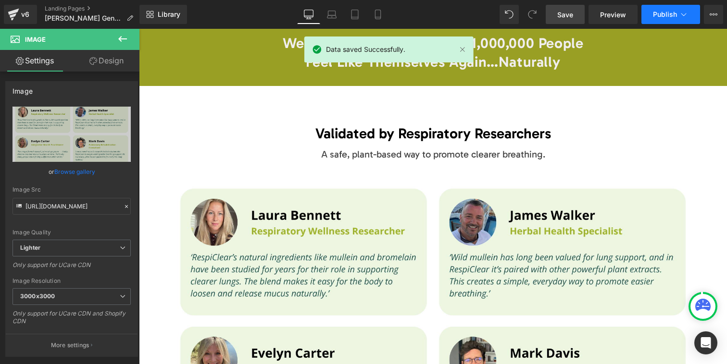
click at [651, 16] on button "Publish" at bounding box center [670, 14] width 59 height 19
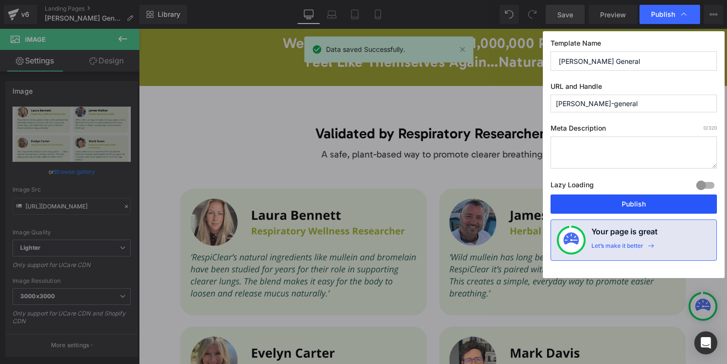
click at [626, 209] on button "Publish" at bounding box center [633, 204] width 166 height 19
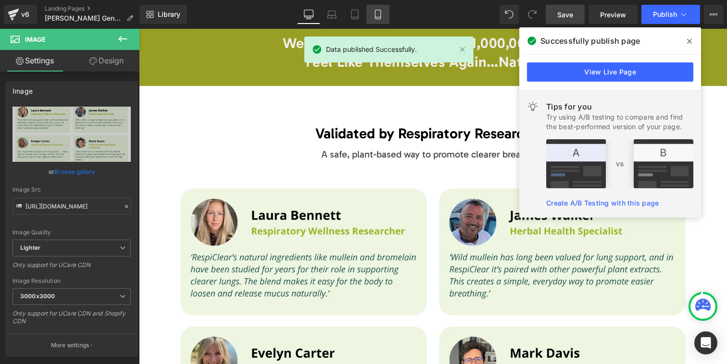
click at [374, 15] on icon at bounding box center [378, 15] width 10 height 10
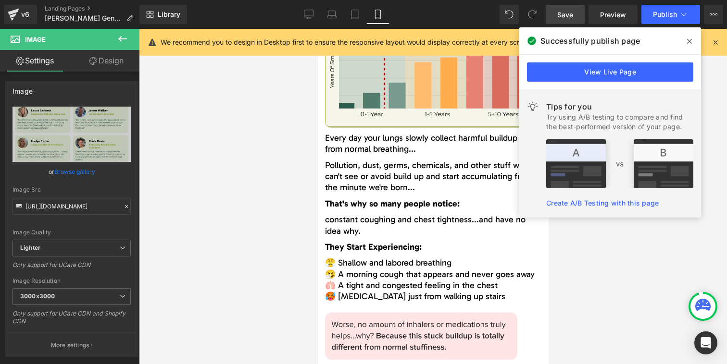
drag, startPoint x: 692, startPoint y: 41, endPoint x: 625, endPoint y: 80, distance: 76.7
click at [691, 41] on span at bounding box center [689, 41] width 15 height 15
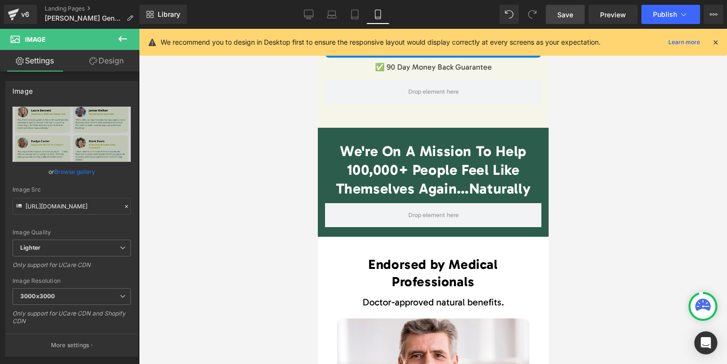
scroll to position [8982, 0]
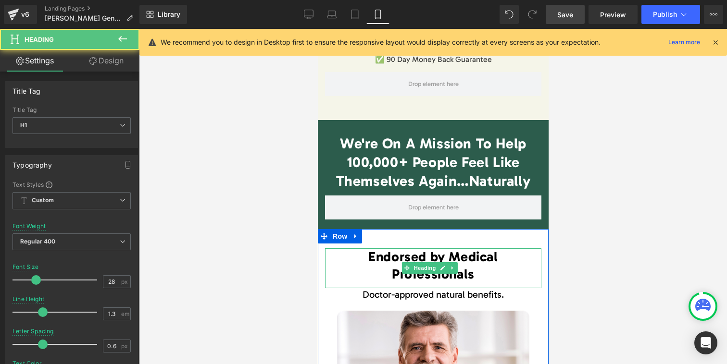
click at [451, 249] on span "Endorsed by Medical Professionals" at bounding box center [432, 265] width 129 height 33
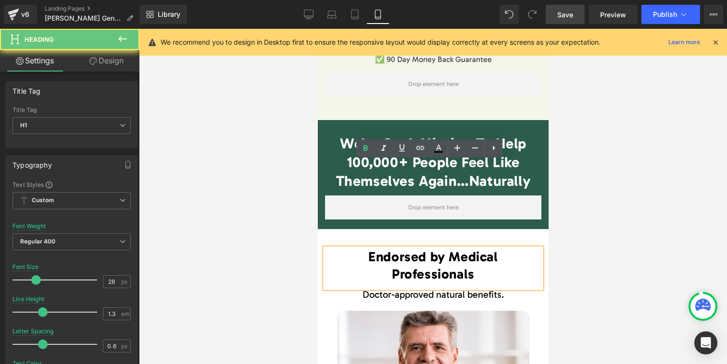
click at [451, 249] on span "Endorsed by Medical Professionals" at bounding box center [432, 265] width 129 height 33
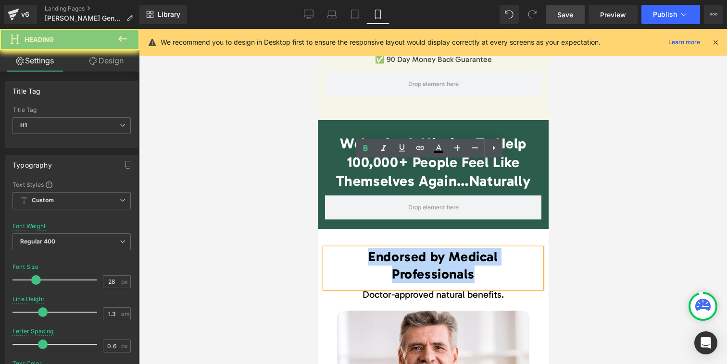
click at [451, 249] on span "Endorsed by Medical Professionals" at bounding box center [432, 265] width 129 height 33
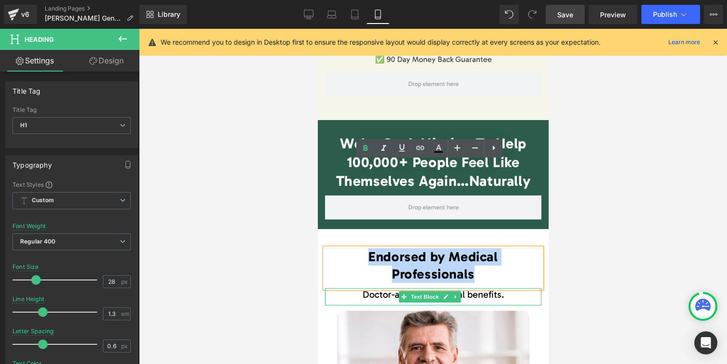
click at [444, 294] on icon at bounding box center [444, 297] width 5 height 6
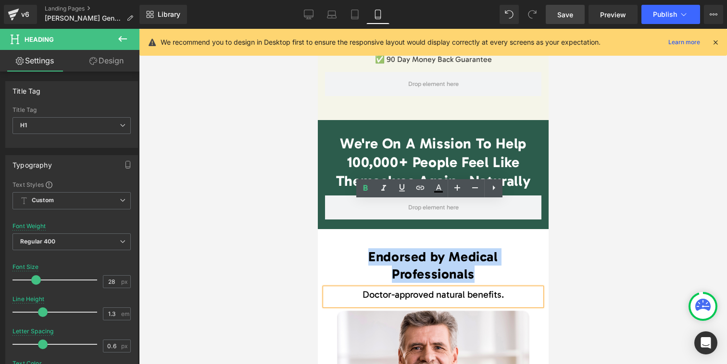
click at [447, 289] on span "Doctor-approved natural benefits." at bounding box center [432, 295] width 141 height 12
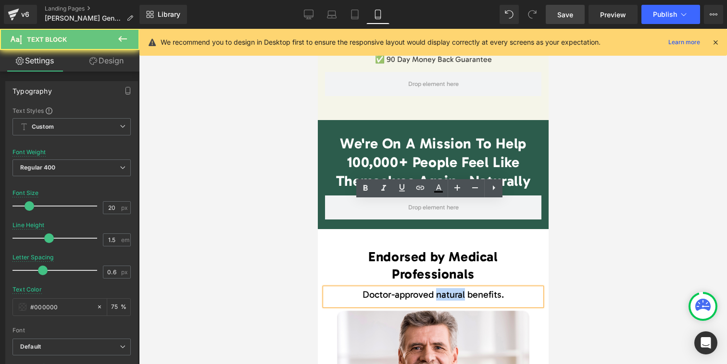
click at [447, 289] on span "Doctor-approved natural benefits." at bounding box center [432, 295] width 141 height 12
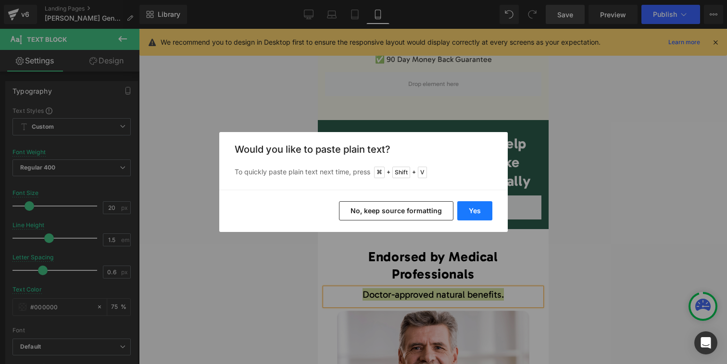
click at [466, 211] on button "Yes" at bounding box center [474, 210] width 35 height 19
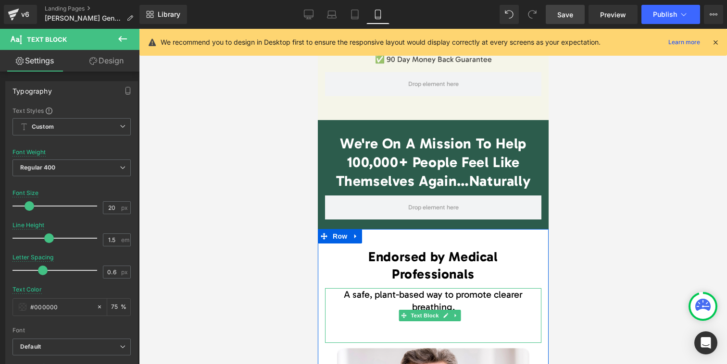
click at [466, 289] on span "A safe, plant-based way to promote clearer breathing." at bounding box center [432, 301] width 179 height 24
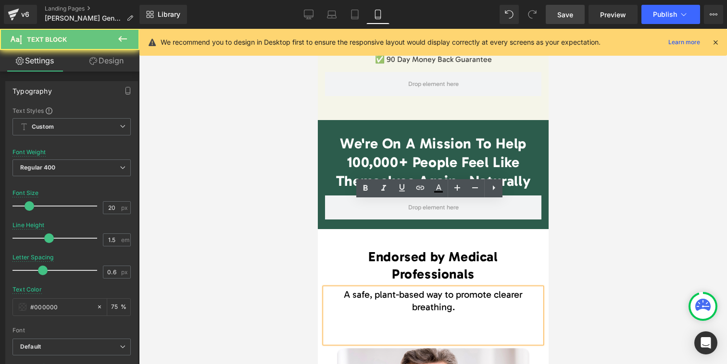
click at [455, 326] on p at bounding box center [432, 332] width 207 height 12
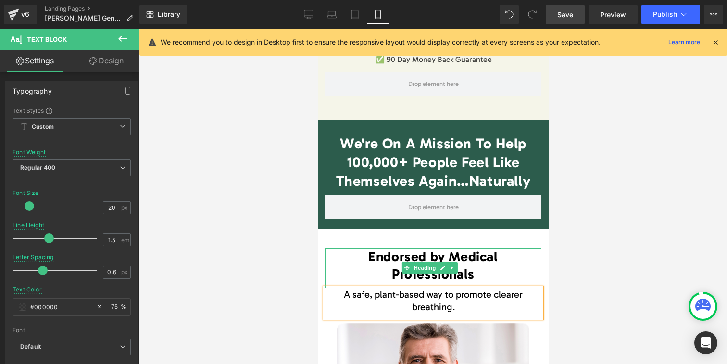
click at [422, 248] on div "Endorsed by Medical Professionals Heading" at bounding box center [432, 268] width 216 height 40
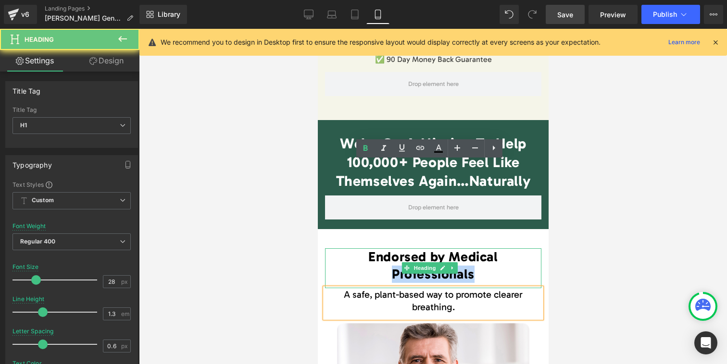
click at [422, 249] on span "Endorsed by Medical Professionals" at bounding box center [432, 265] width 129 height 33
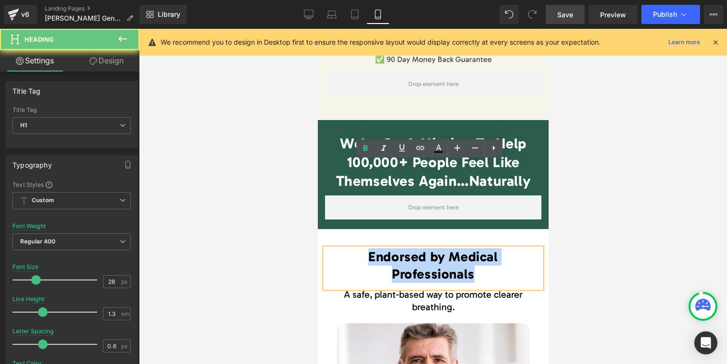
click at [422, 249] on span "Endorsed by Medical Professionals" at bounding box center [432, 265] width 129 height 33
paste div
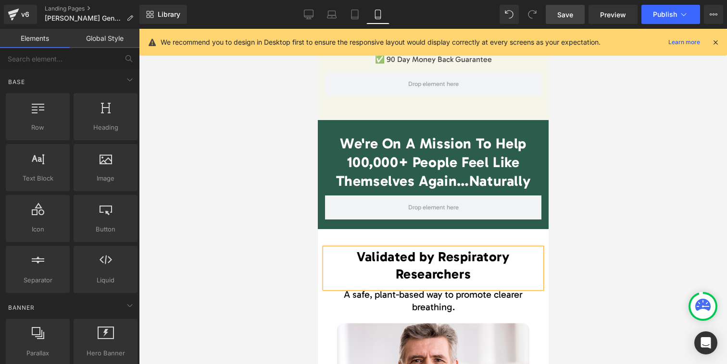
click at [599, 227] on div at bounding box center [433, 196] width 588 height 335
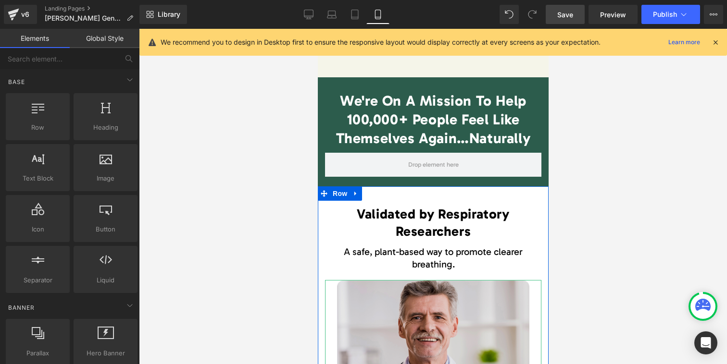
scroll to position [9078, 0]
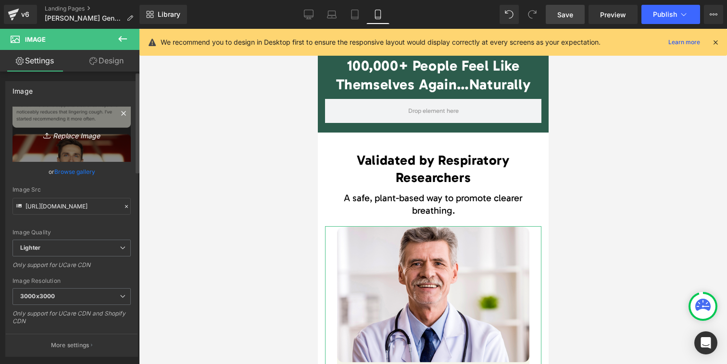
click at [74, 135] on icon "Replace Image" at bounding box center [71, 134] width 77 height 12
type input "C:\fakepath\RespiClear’s natural ingredients like mullein and [MEDICAL_DATA] ha…"
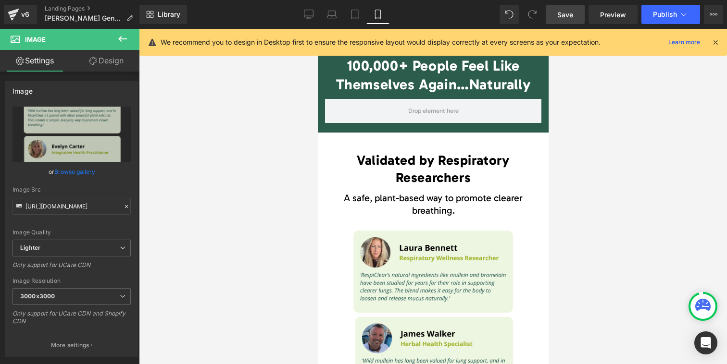
click at [572, 11] on span "Save" at bounding box center [565, 15] width 16 height 10
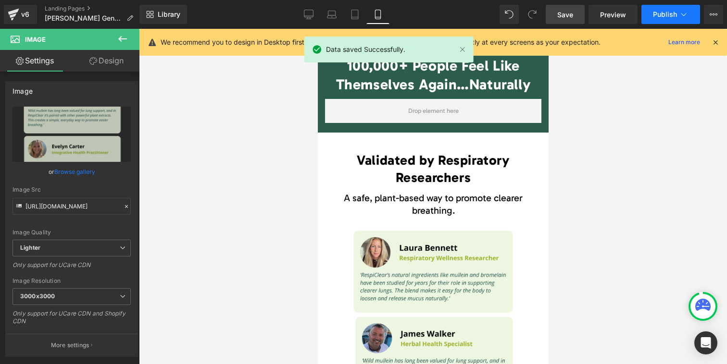
click at [655, 18] on span "Publish" at bounding box center [665, 15] width 24 height 8
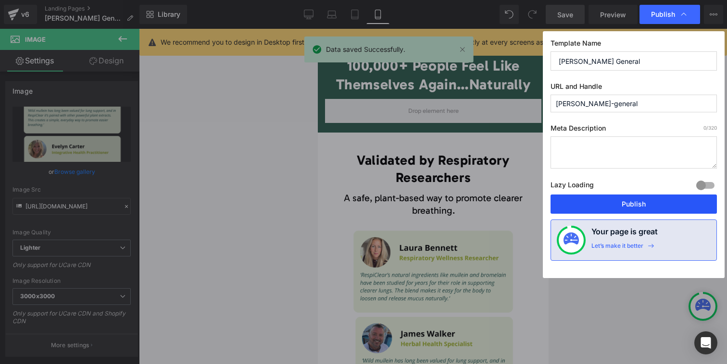
click at [653, 200] on button "Publish" at bounding box center [633, 204] width 166 height 19
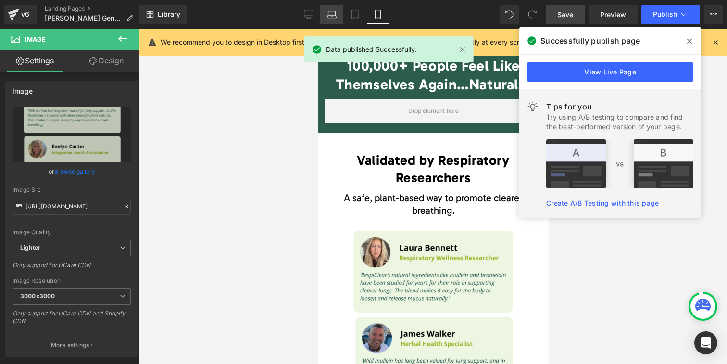
click at [334, 17] on icon at bounding box center [331, 16] width 9 height 3
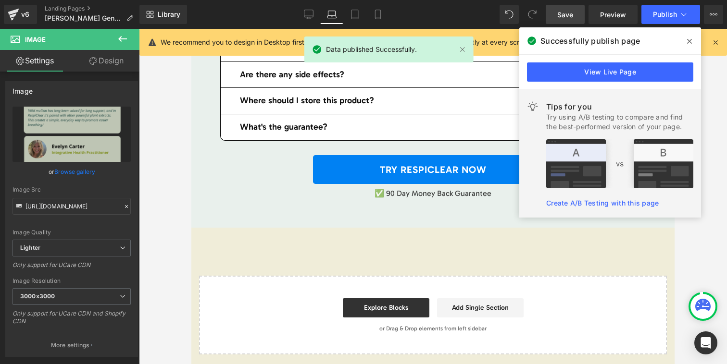
scroll to position [0, 0]
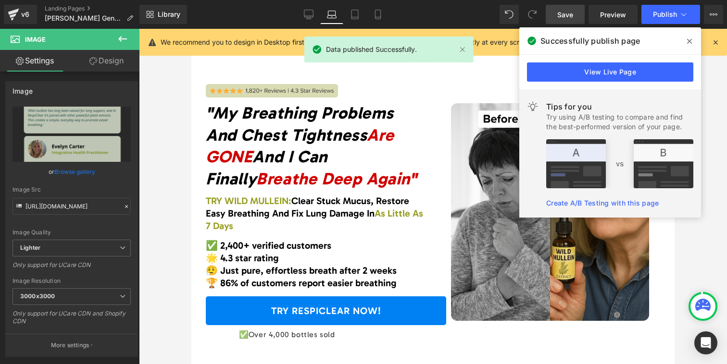
click at [686, 41] on span at bounding box center [689, 41] width 15 height 15
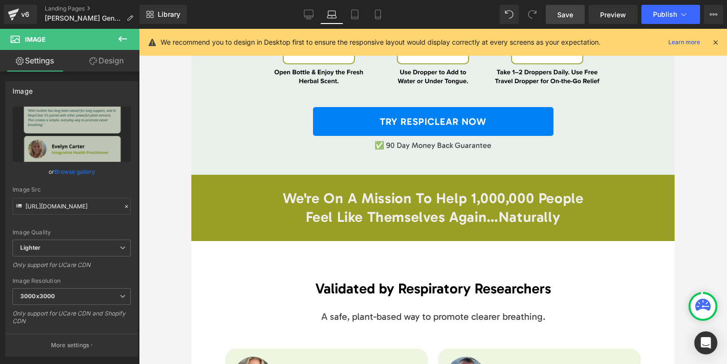
scroll to position [4428, 0]
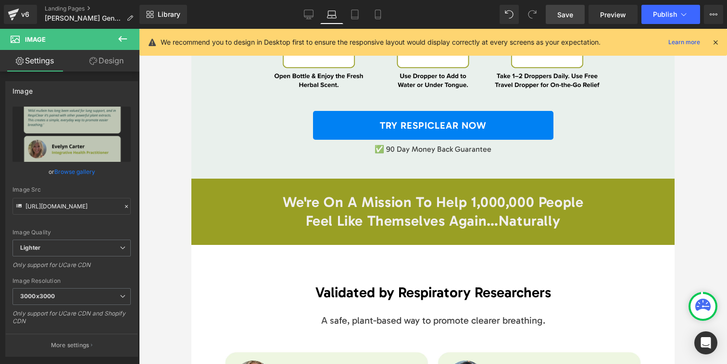
drag, startPoint x: 673, startPoint y: 101, endPoint x: 873, endPoint y: 375, distance: 338.9
